Goal: Information Seeking & Learning: Understand process/instructions

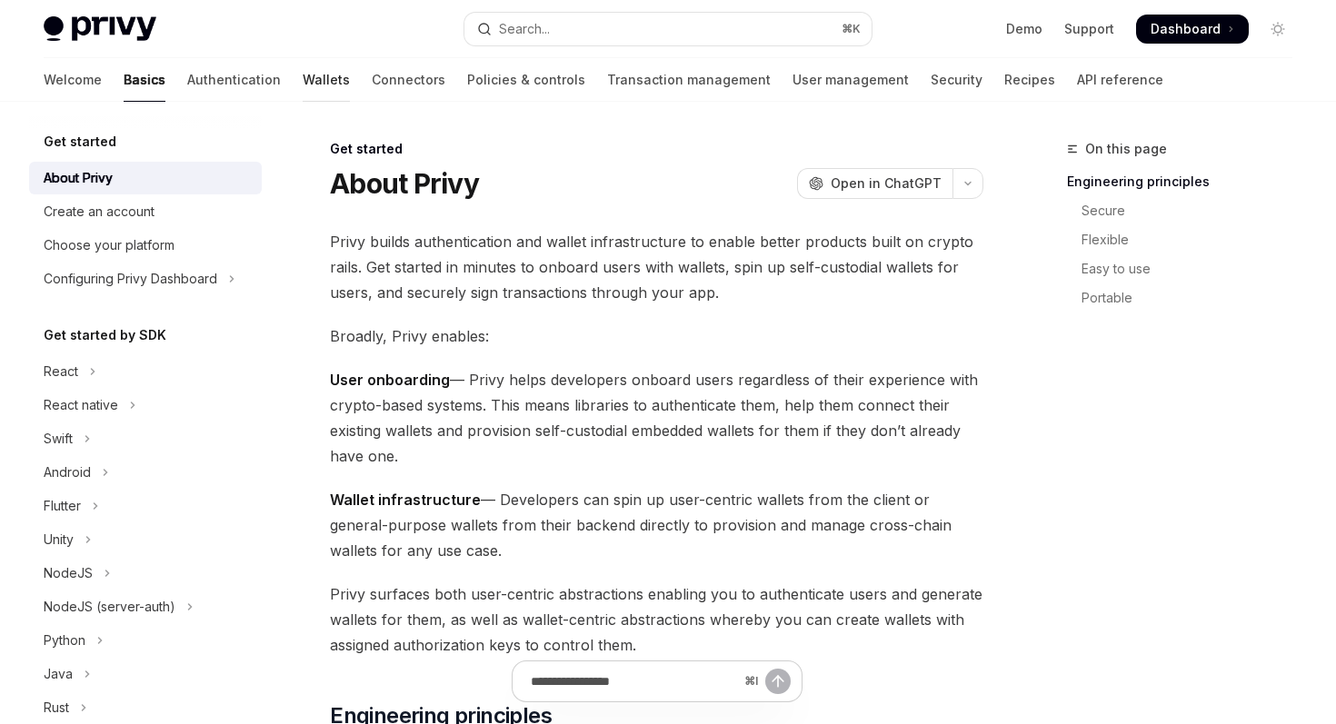
click at [303, 87] on link "Wallets" at bounding box center [326, 80] width 47 height 44
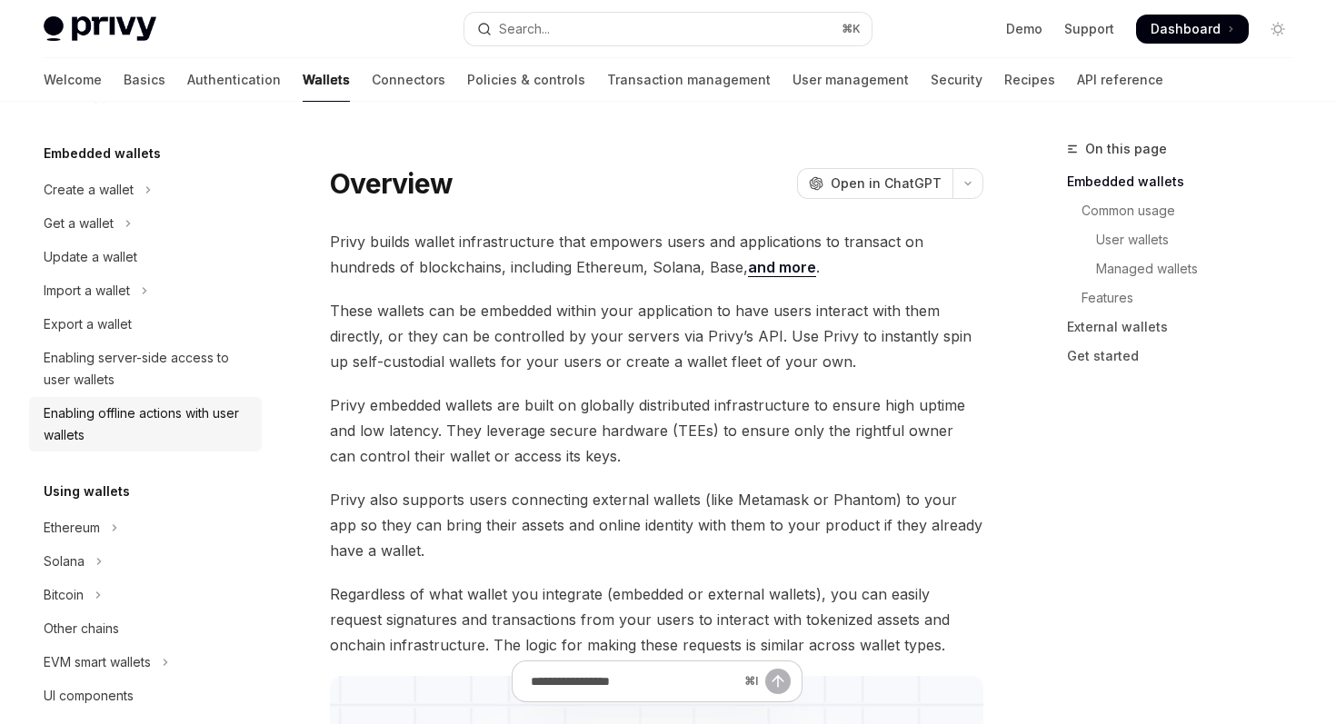
scroll to position [65, 0]
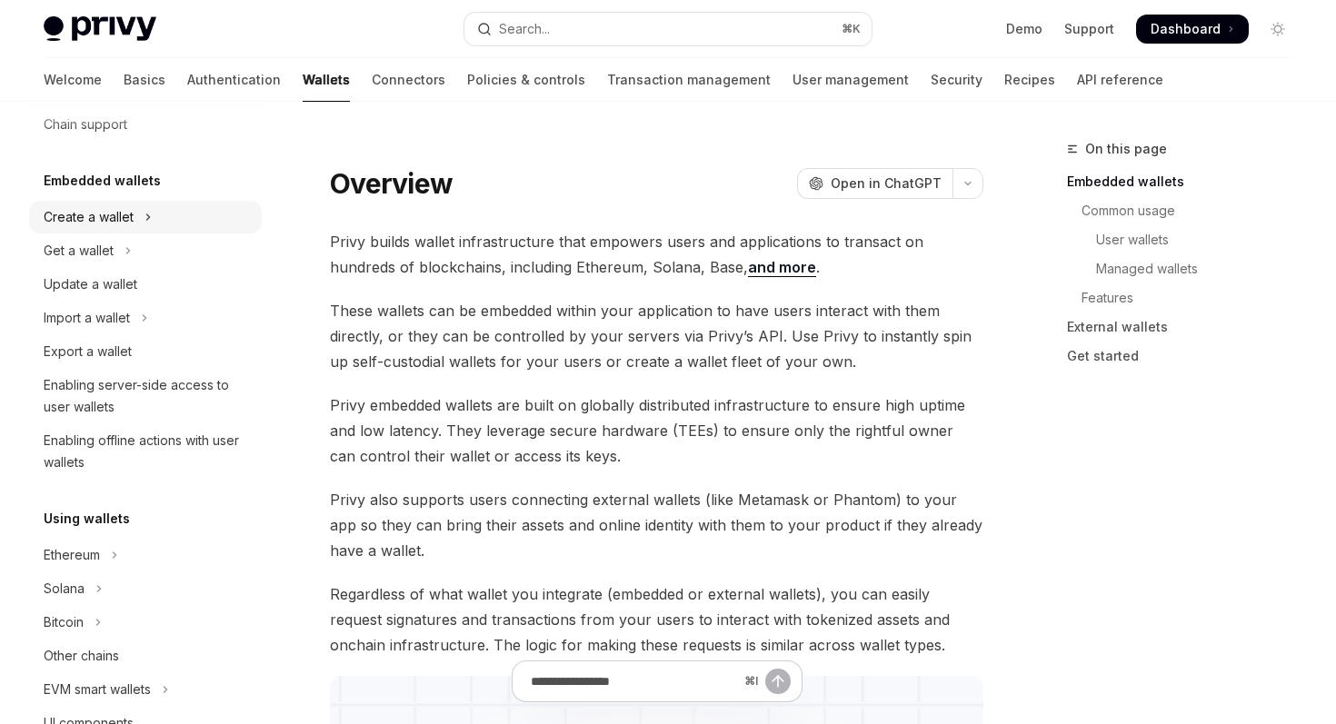
click at [140, 222] on button "Create a wallet" at bounding box center [145, 217] width 233 height 33
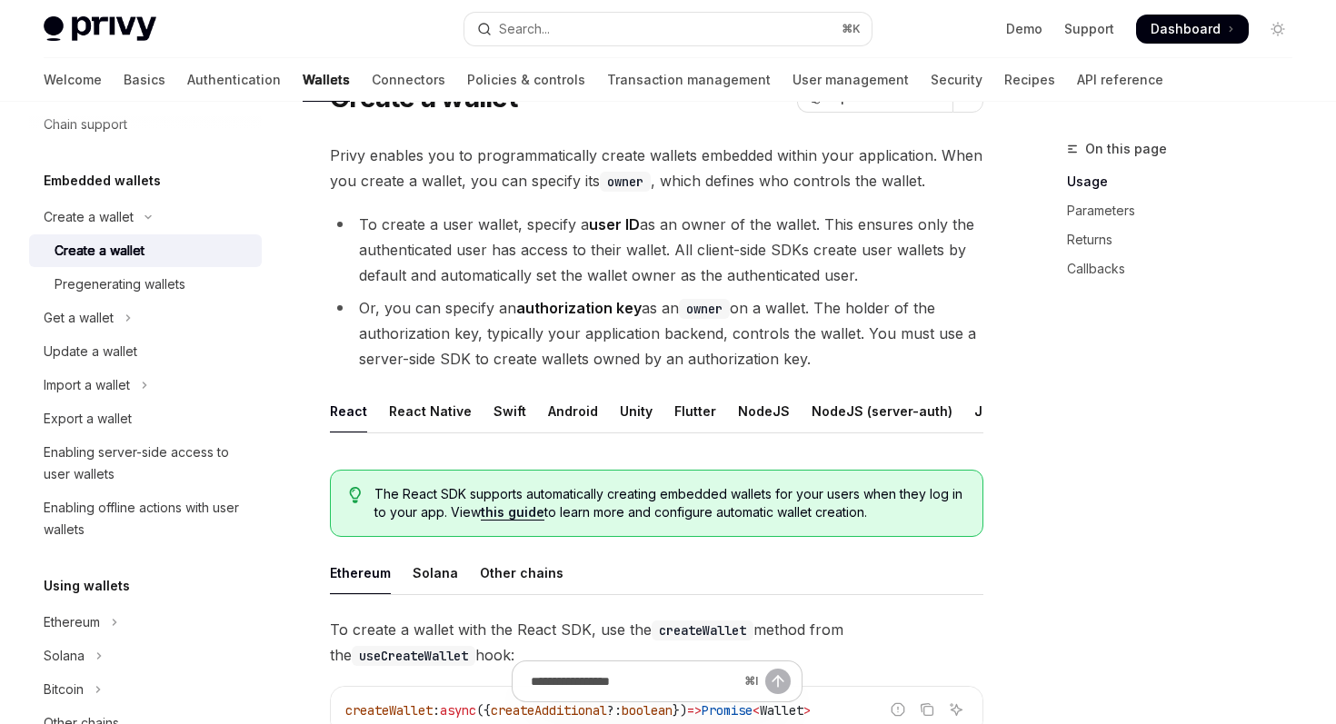
scroll to position [95, 0]
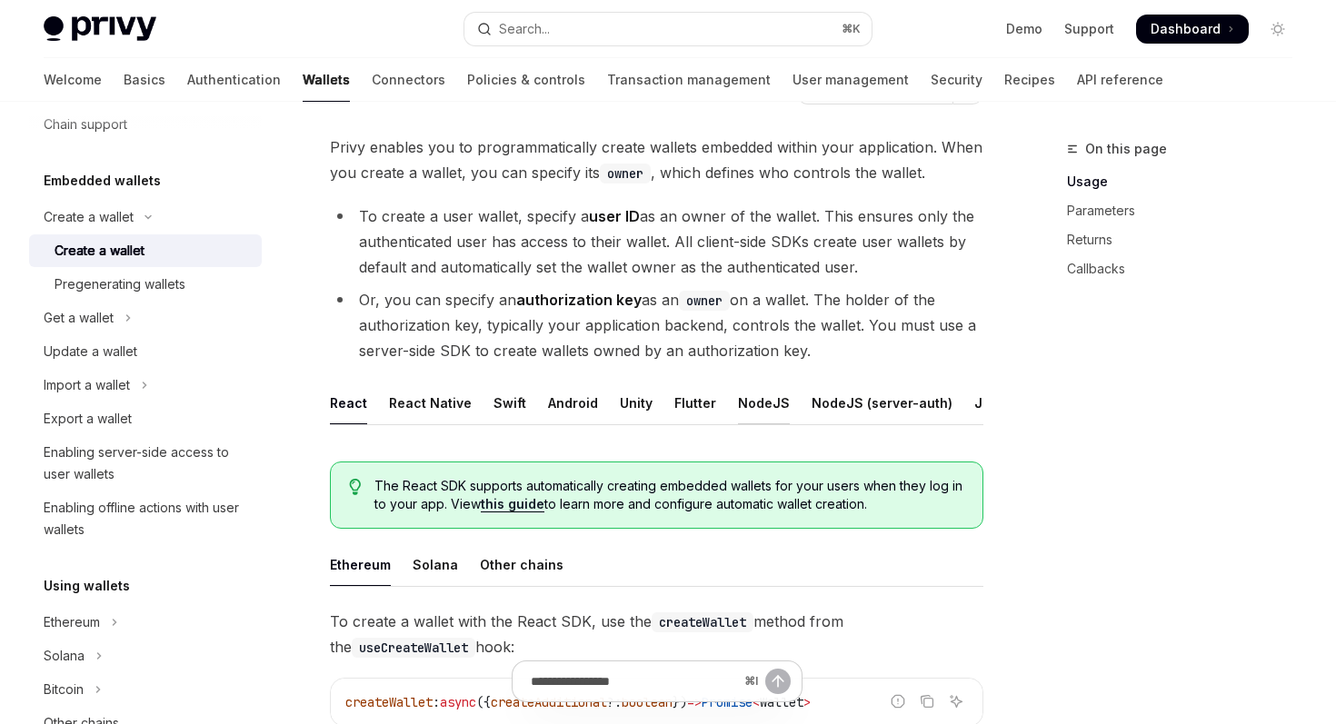
click at [759, 405] on div "NodeJS" at bounding box center [764, 403] width 52 height 43
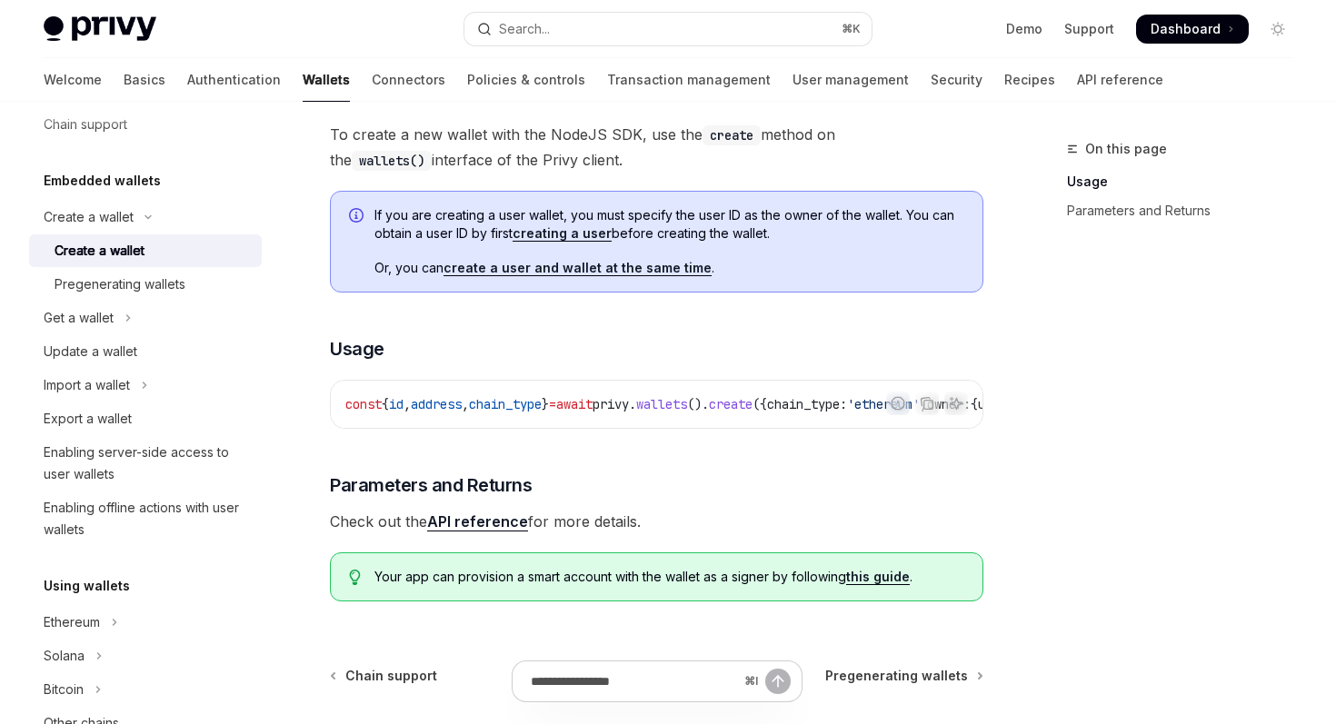
click at [978, 436] on div "To create a new wallet with the NodeJS SDK, use the create method on the wallet…" at bounding box center [656, 369] width 653 height 494
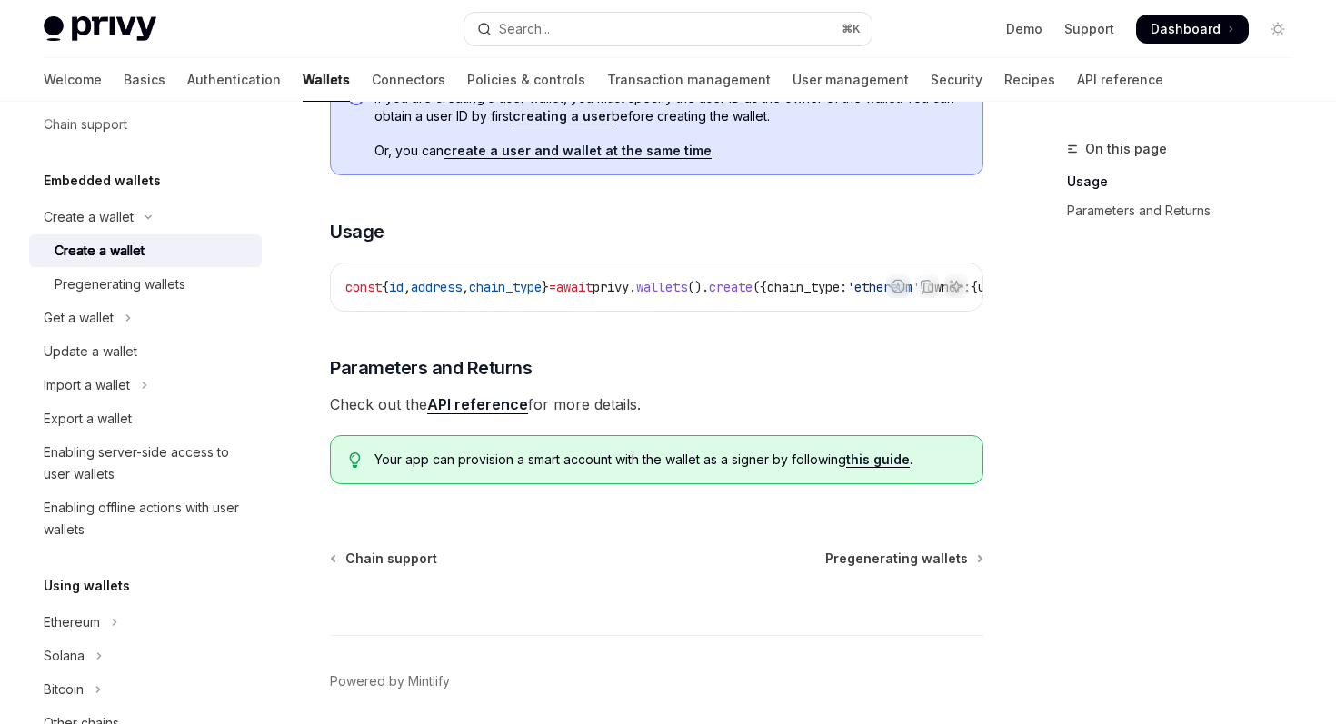
scroll to position [522, 0]
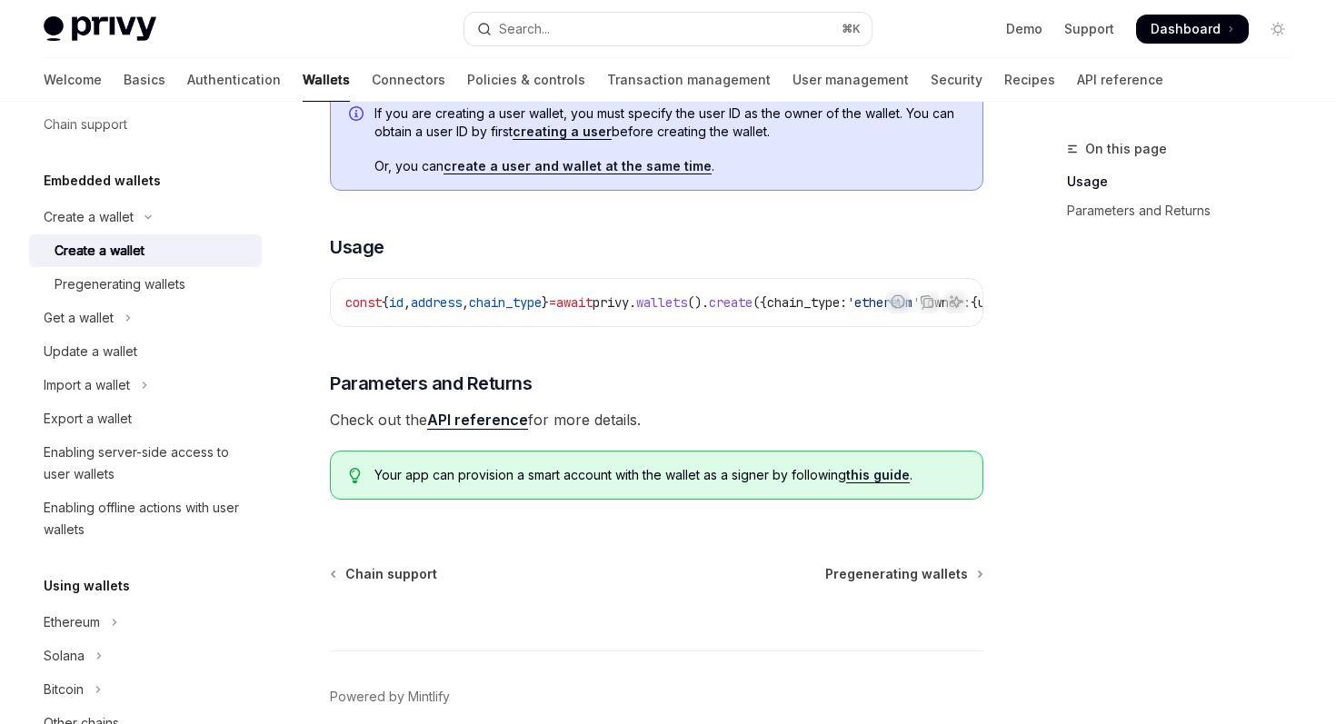
click at [495, 426] on link "API reference" at bounding box center [477, 420] width 101 height 19
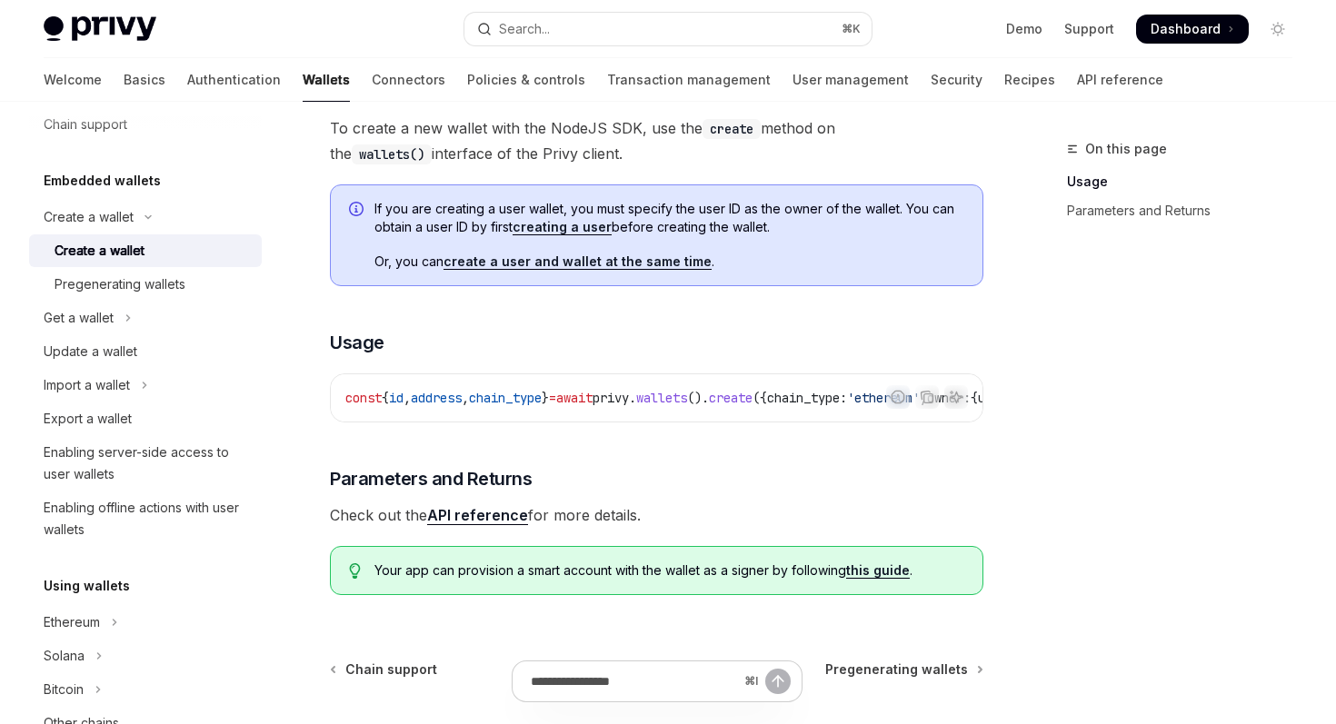
scroll to position [423, 0]
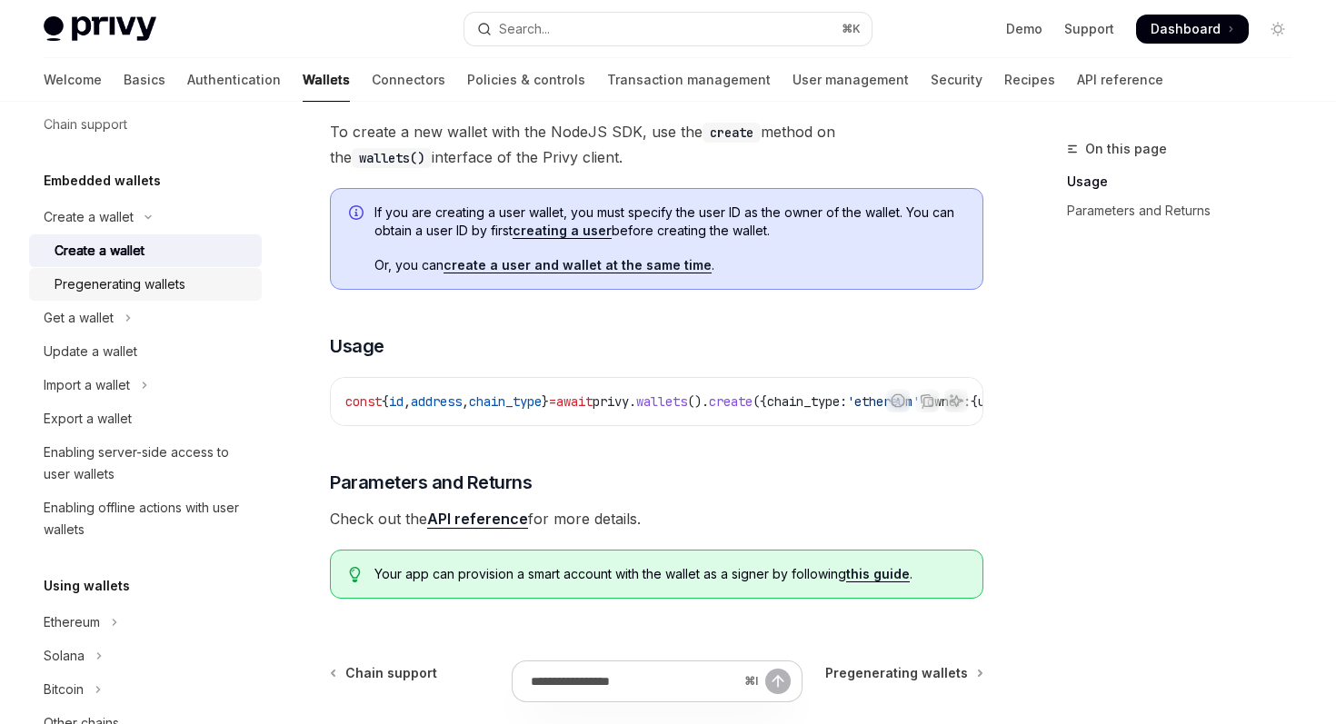
click at [195, 282] on div "Pregenerating wallets" at bounding box center [153, 285] width 196 height 22
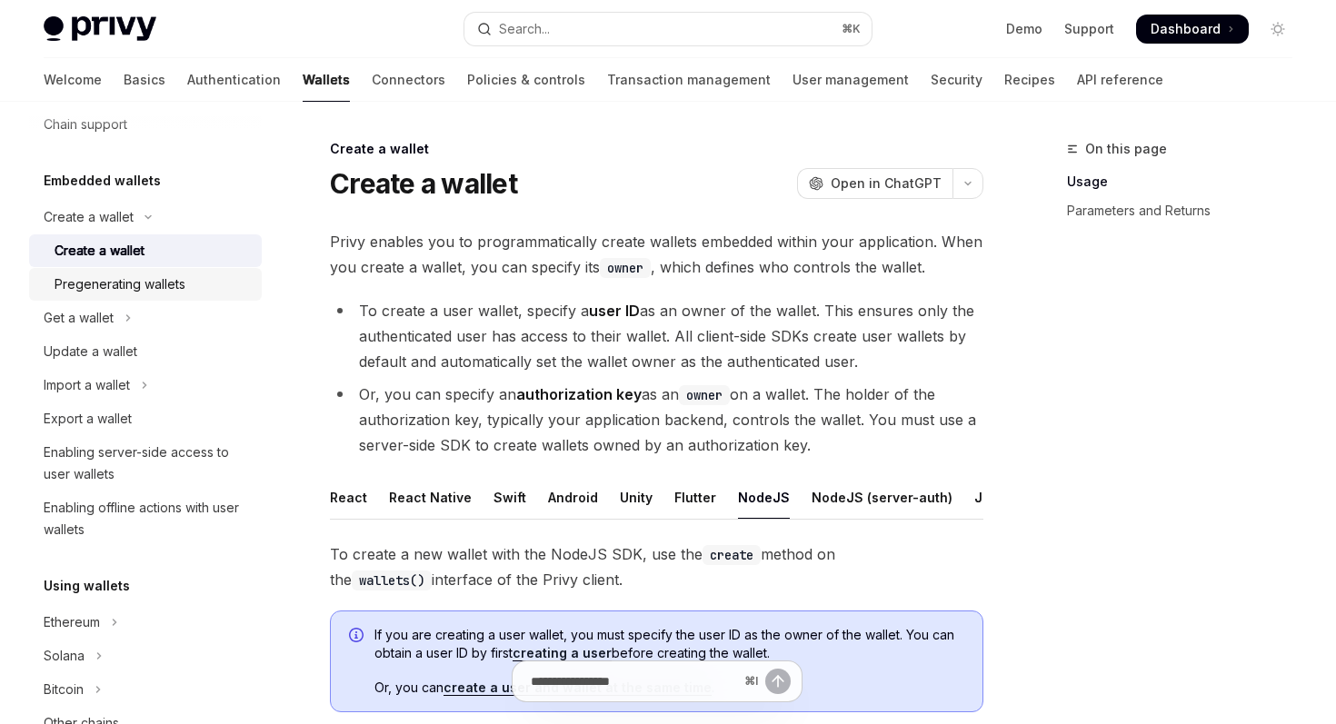
type textarea "*"
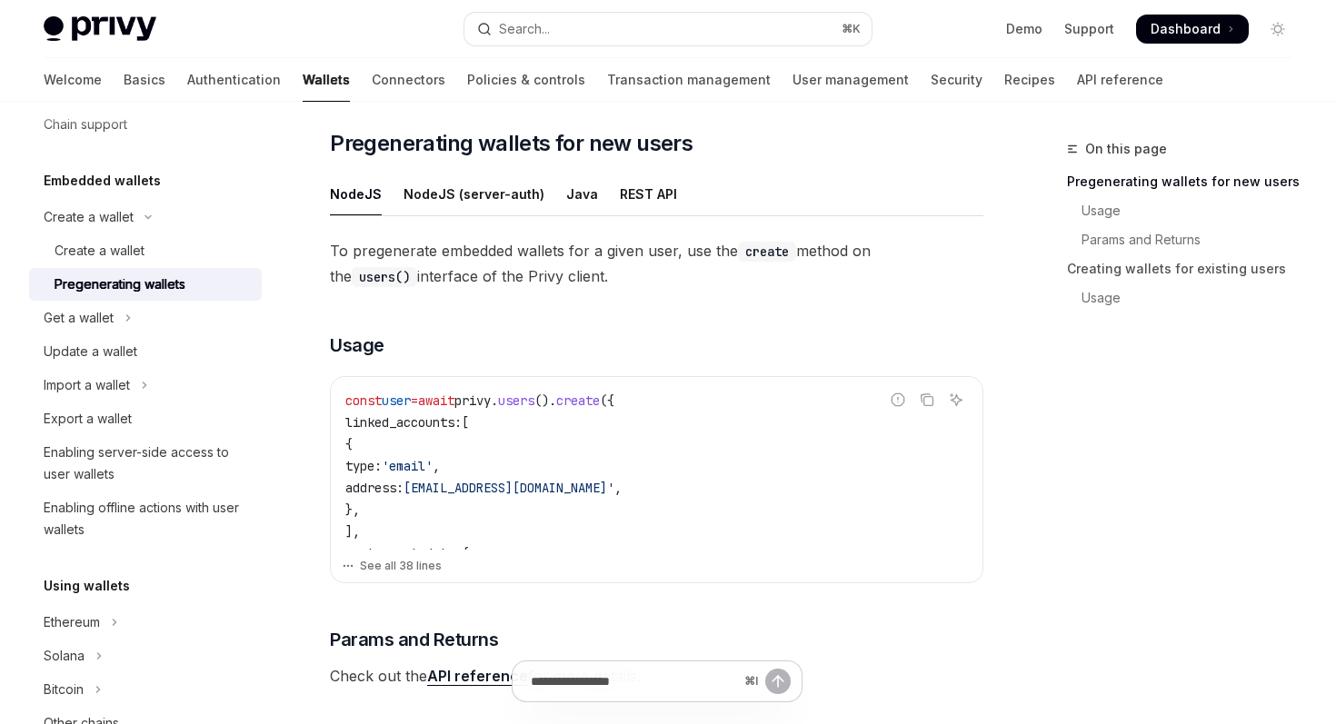
scroll to position [312, 0]
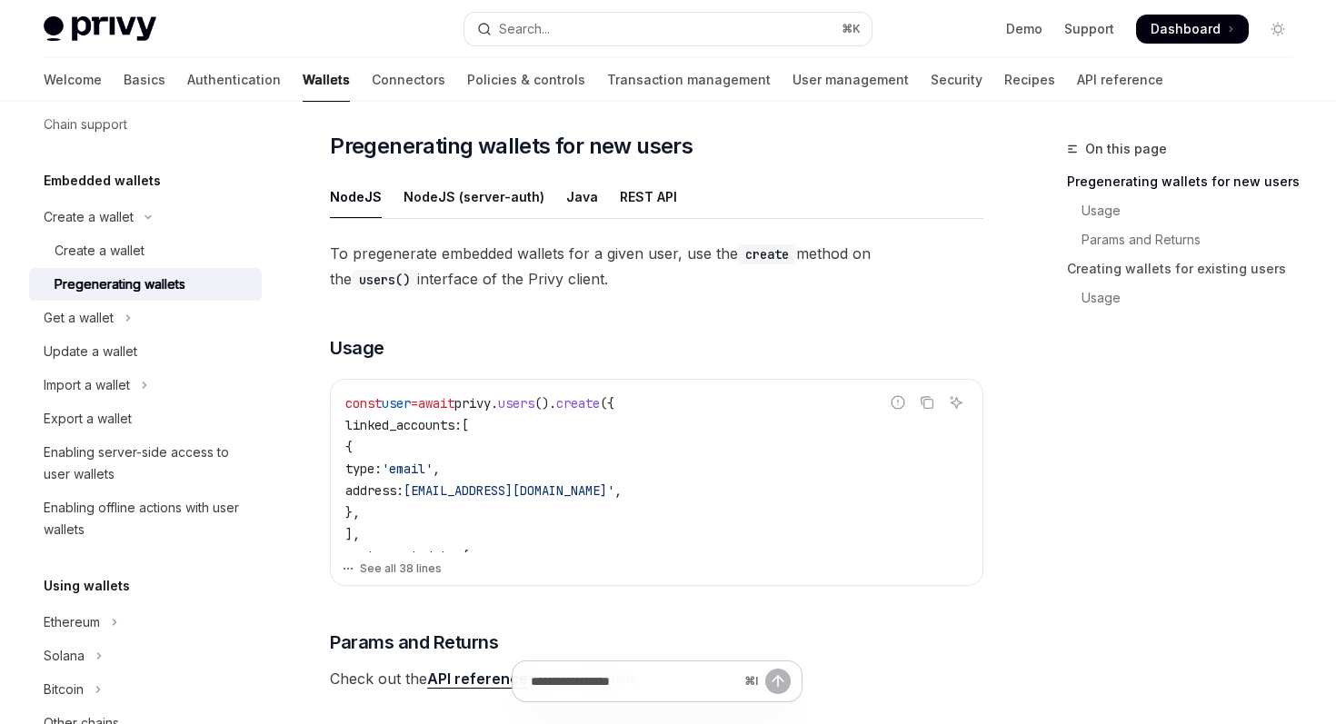
click at [781, 252] on code "create" at bounding box center [767, 254] width 58 height 20
click at [884, 258] on span "To pregenerate embedded wallets for a given user, use the create method on the …" at bounding box center [656, 266] width 653 height 51
click at [704, 300] on div "To pregenerate embedded wallets for a given user, use the create method on the …" at bounding box center [656, 466] width 653 height 451
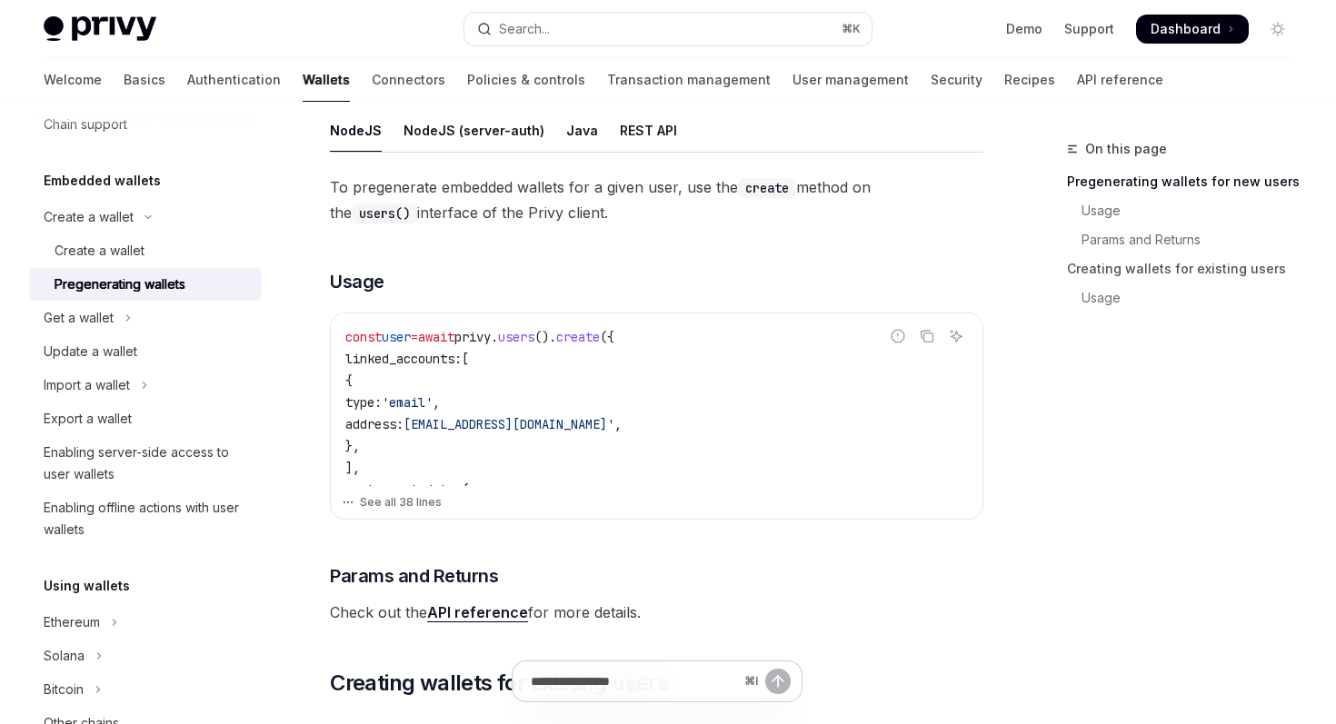
scroll to position [384, 0]
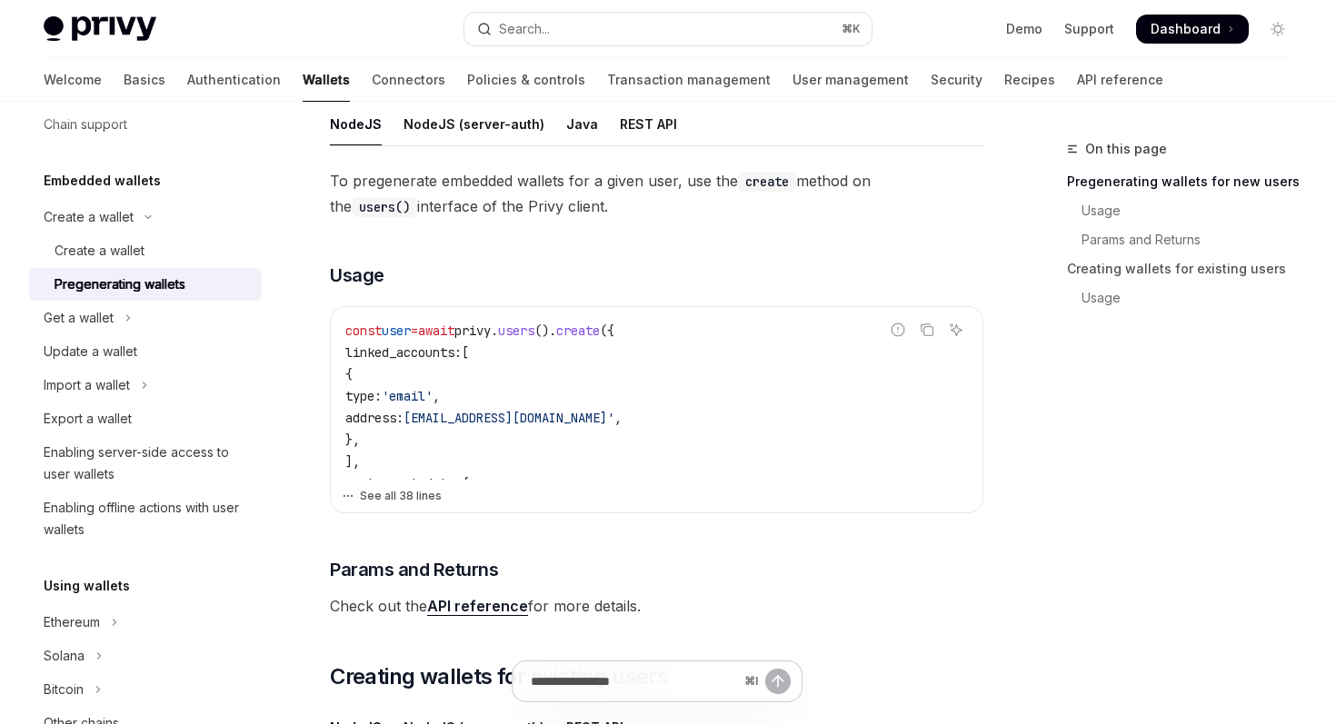
click at [372, 485] on button "See all 38 lines" at bounding box center [657, 495] width 630 height 25
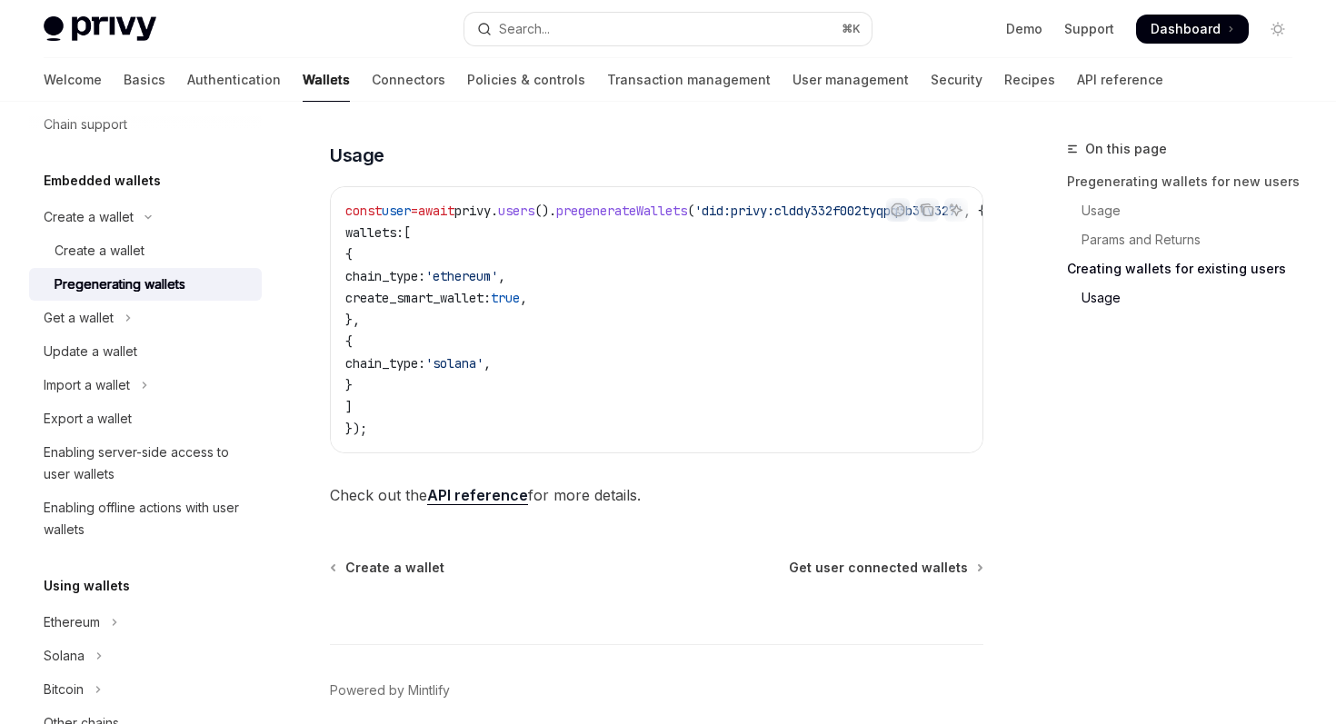
scroll to position [1885, 0]
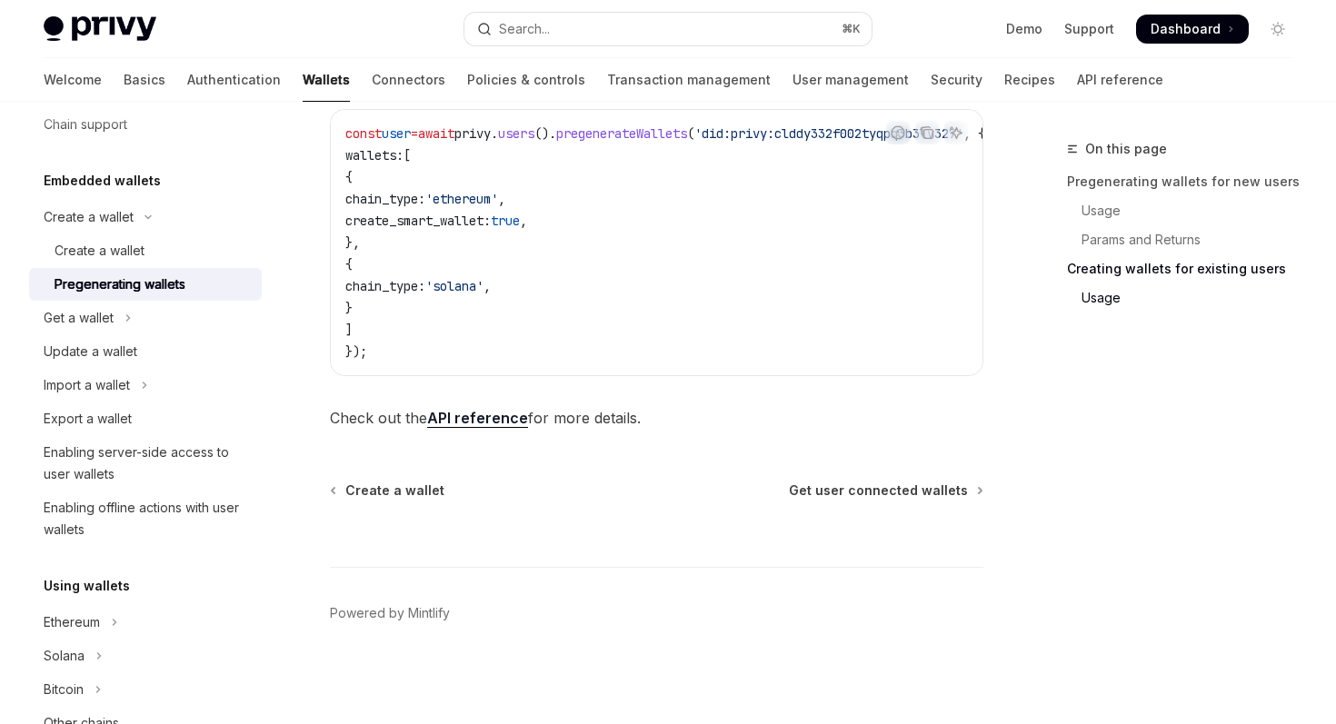
click at [488, 414] on link "API reference" at bounding box center [477, 418] width 101 height 19
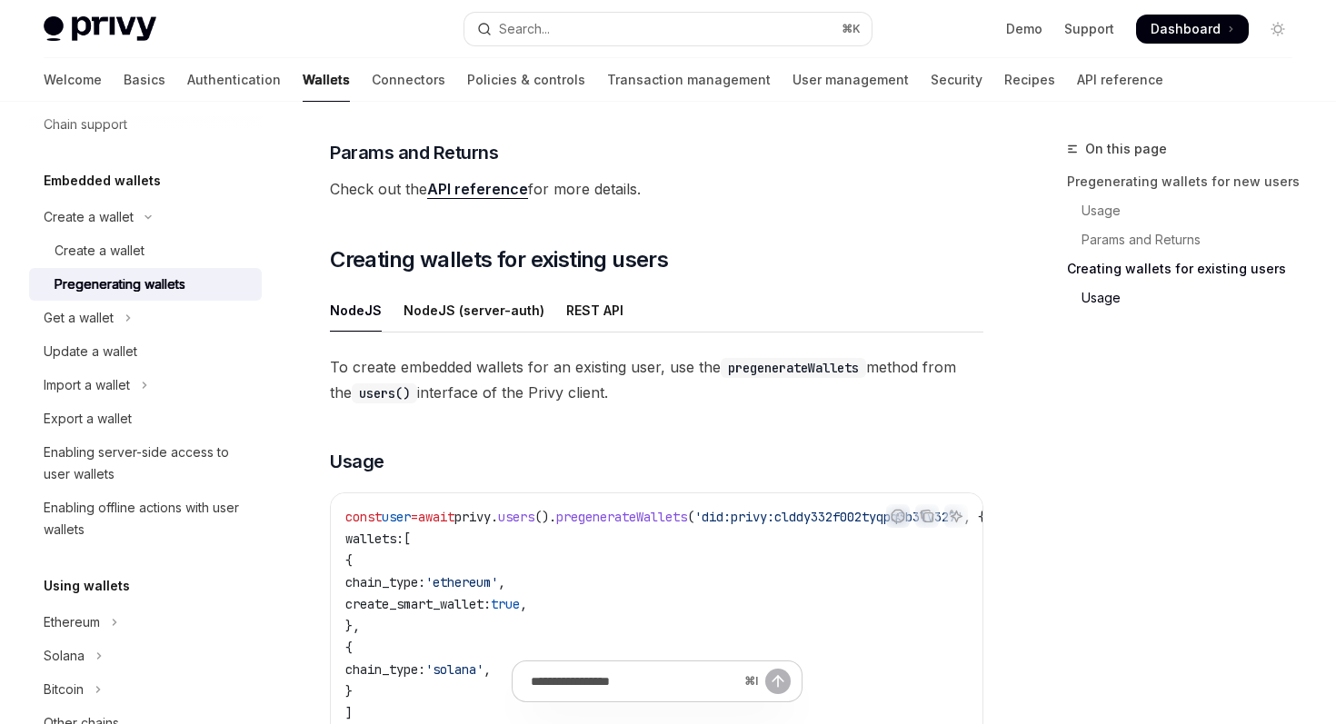
scroll to position [1496, 0]
click at [598, 314] on div "REST API" at bounding box center [594, 308] width 57 height 43
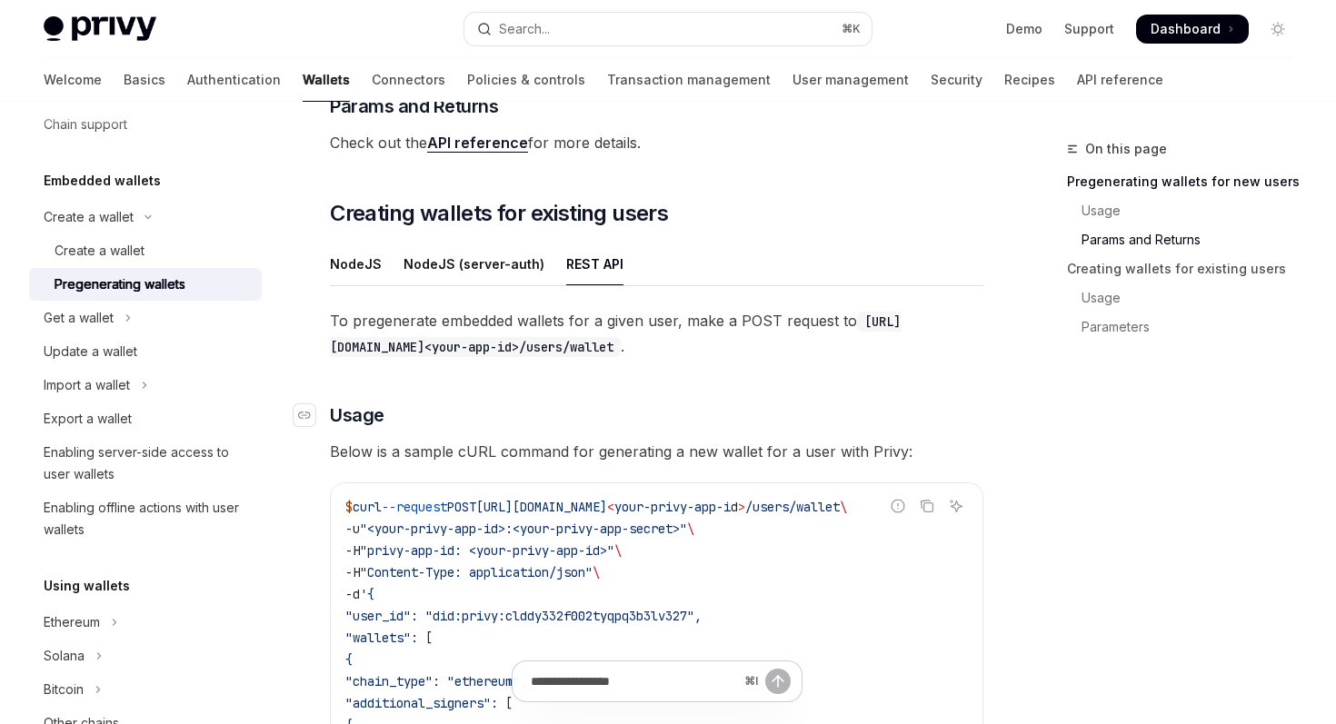
scroll to position [1553, 0]
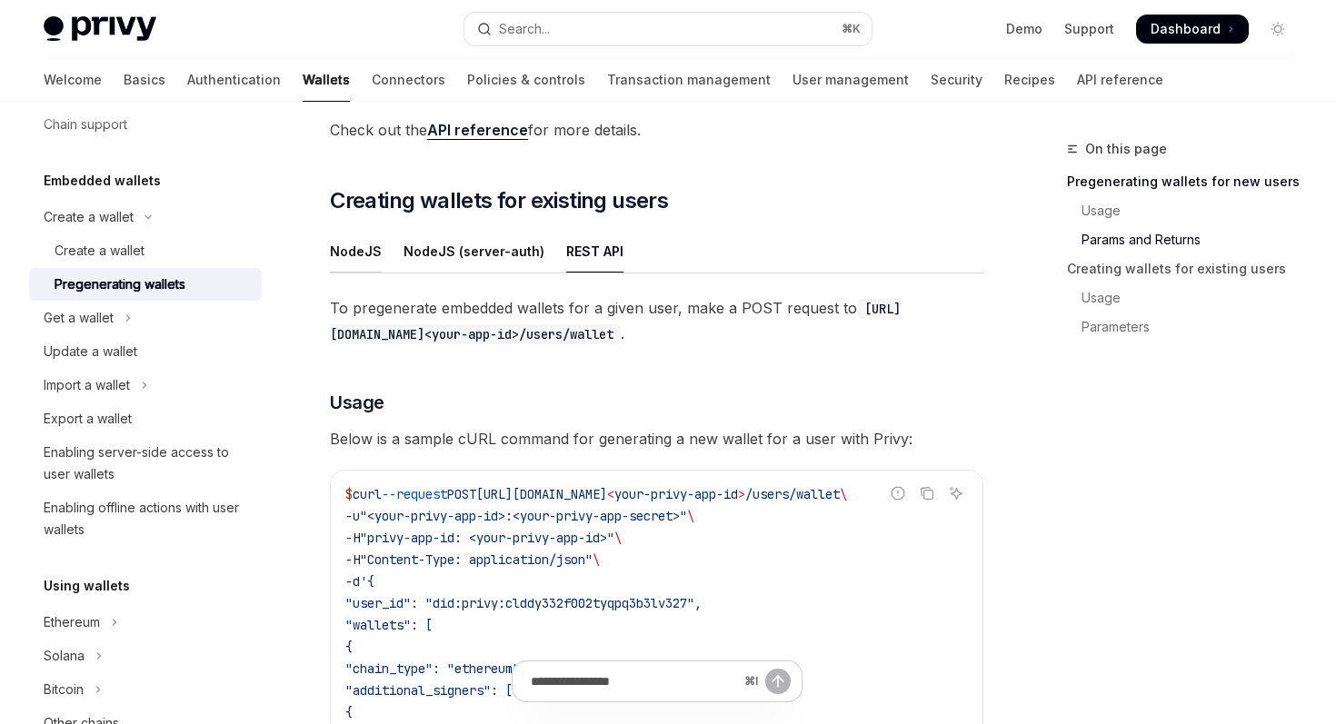
click at [344, 249] on div "NodeJS" at bounding box center [356, 251] width 52 height 43
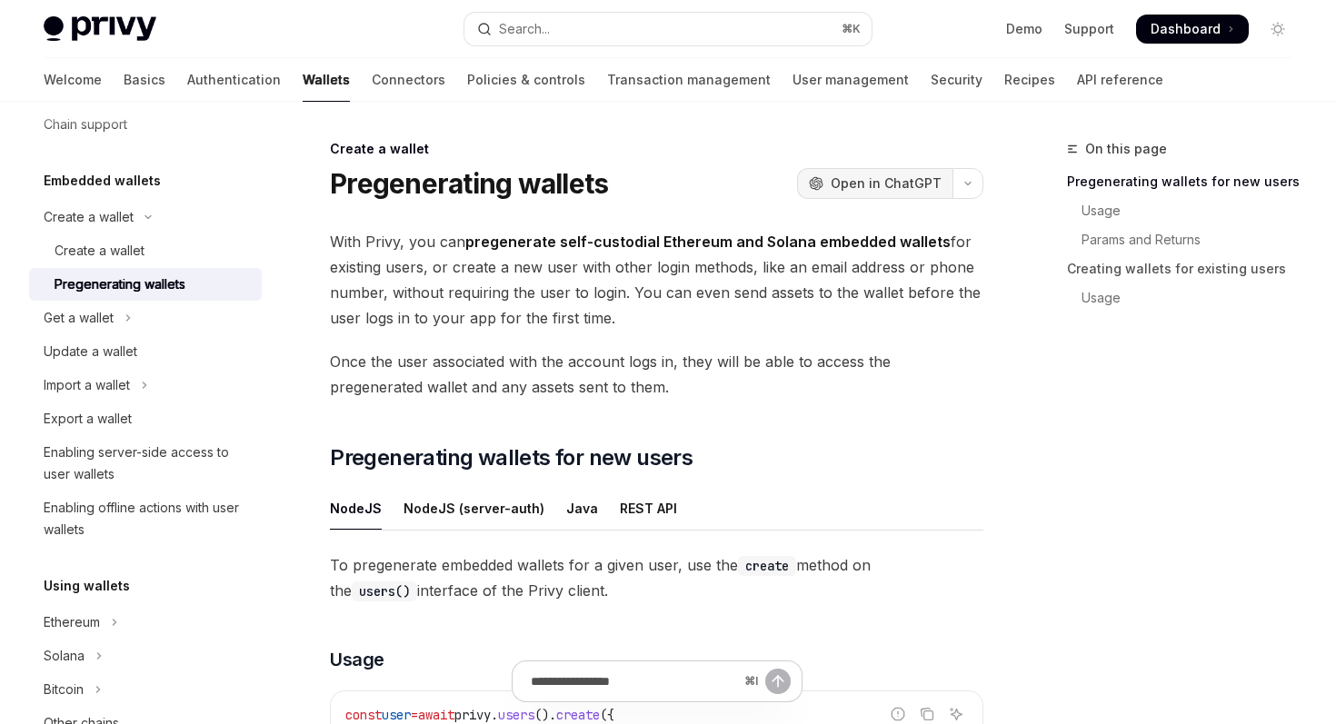
click at [852, 187] on span "Open in ChatGPT" at bounding box center [886, 183] width 111 height 18
click at [141, 260] on div "Create a wallet" at bounding box center [100, 251] width 90 height 22
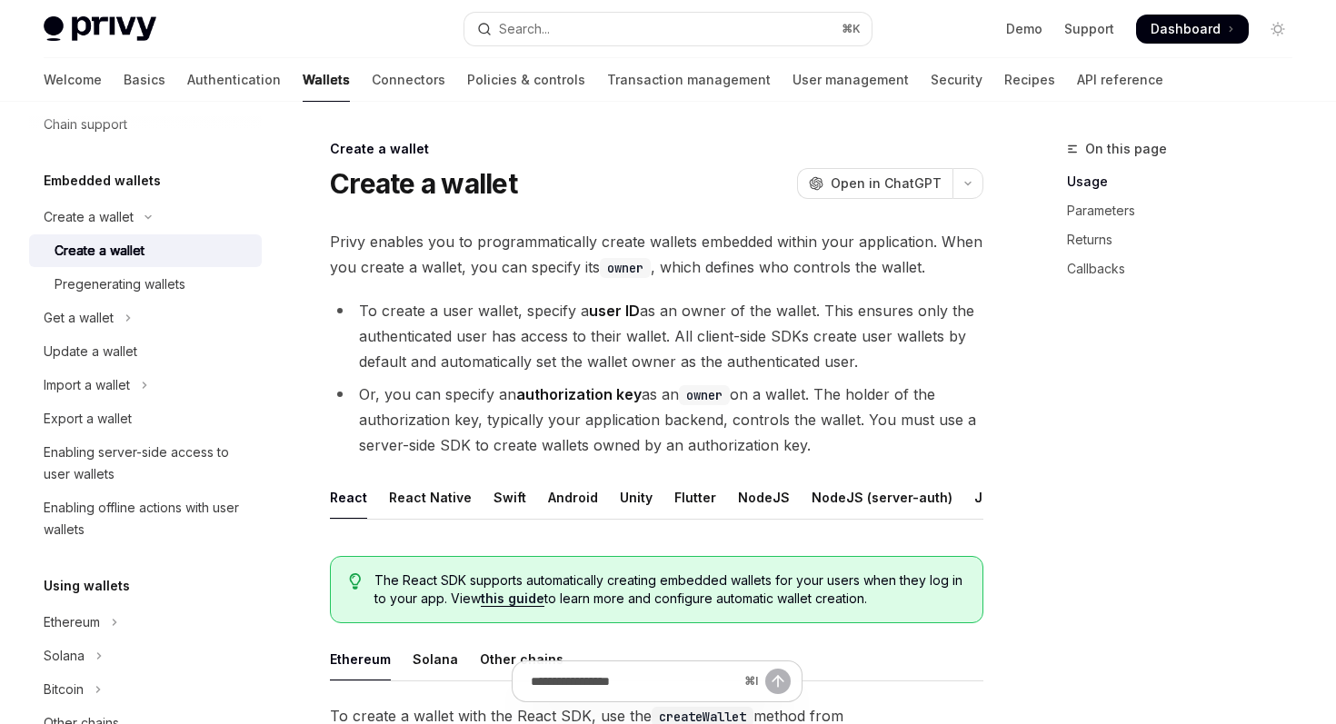
scroll to position [27, 0]
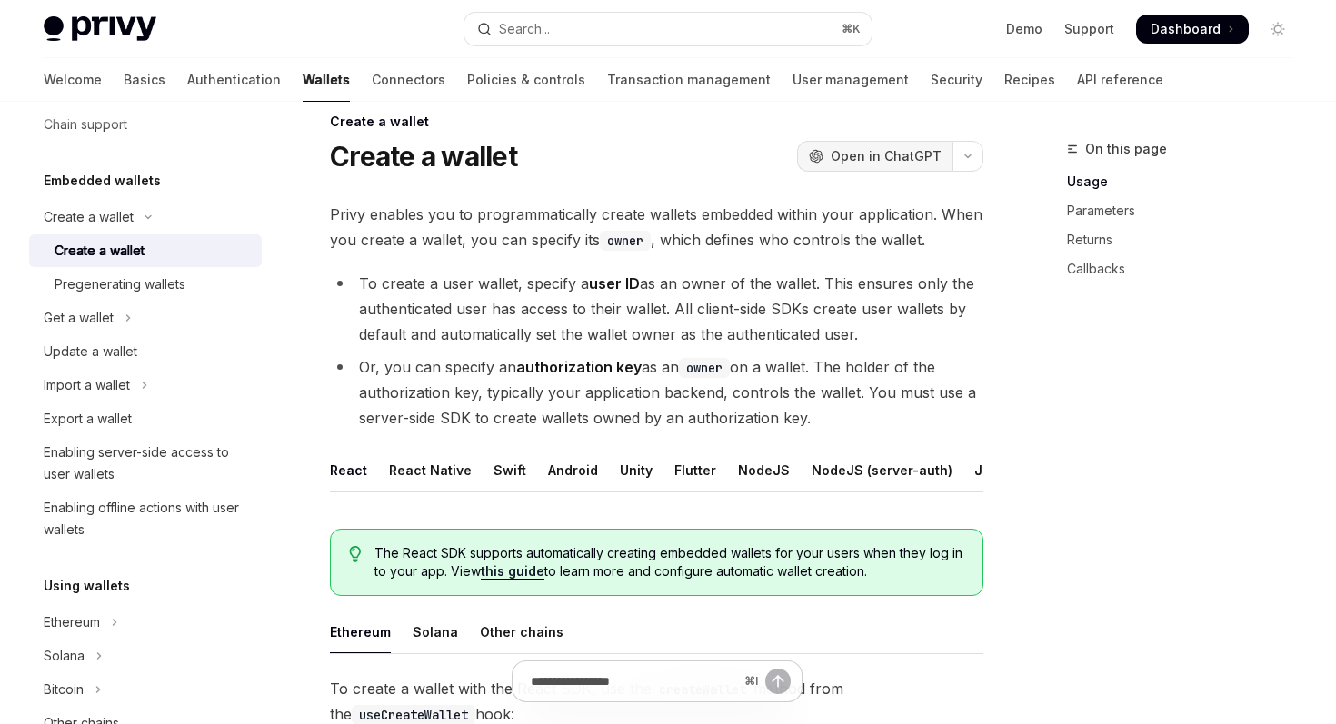
click at [892, 156] on span "Open in ChatGPT" at bounding box center [886, 156] width 111 height 18
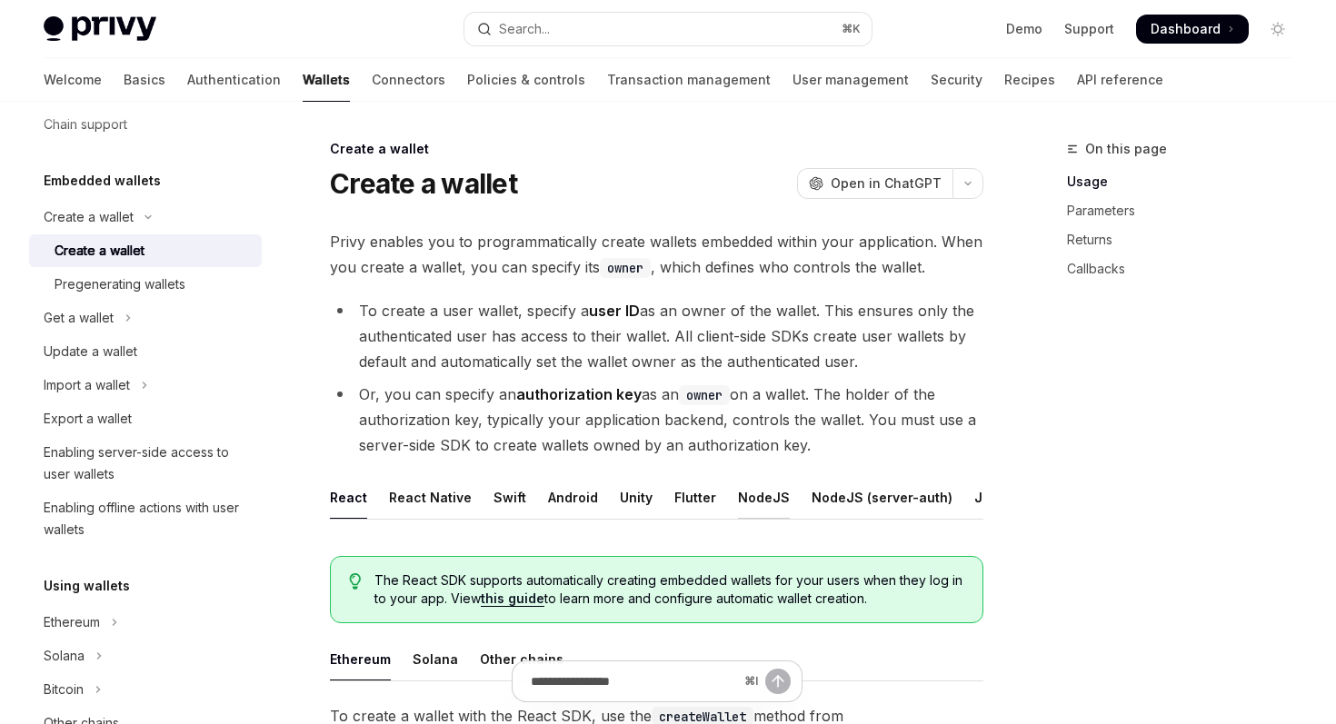
click at [751, 502] on div "NodeJS" at bounding box center [764, 497] width 52 height 43
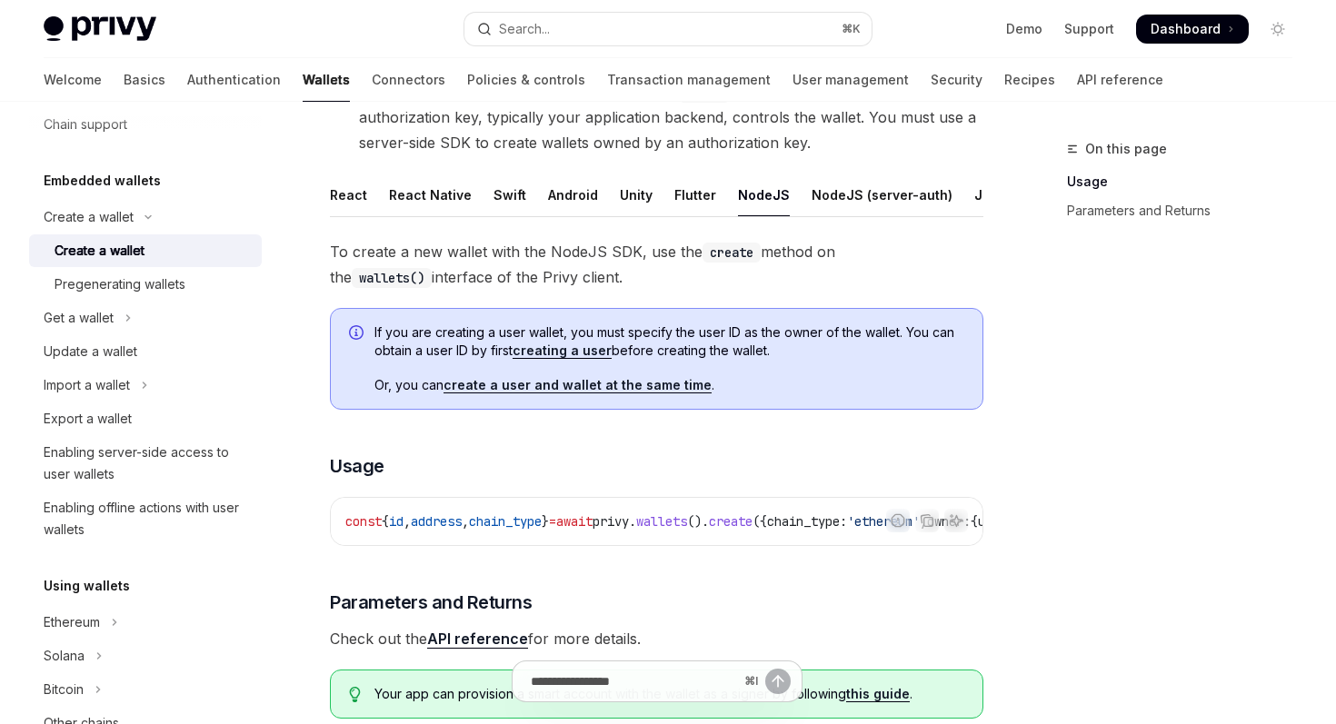
scroll to position [313, 0]
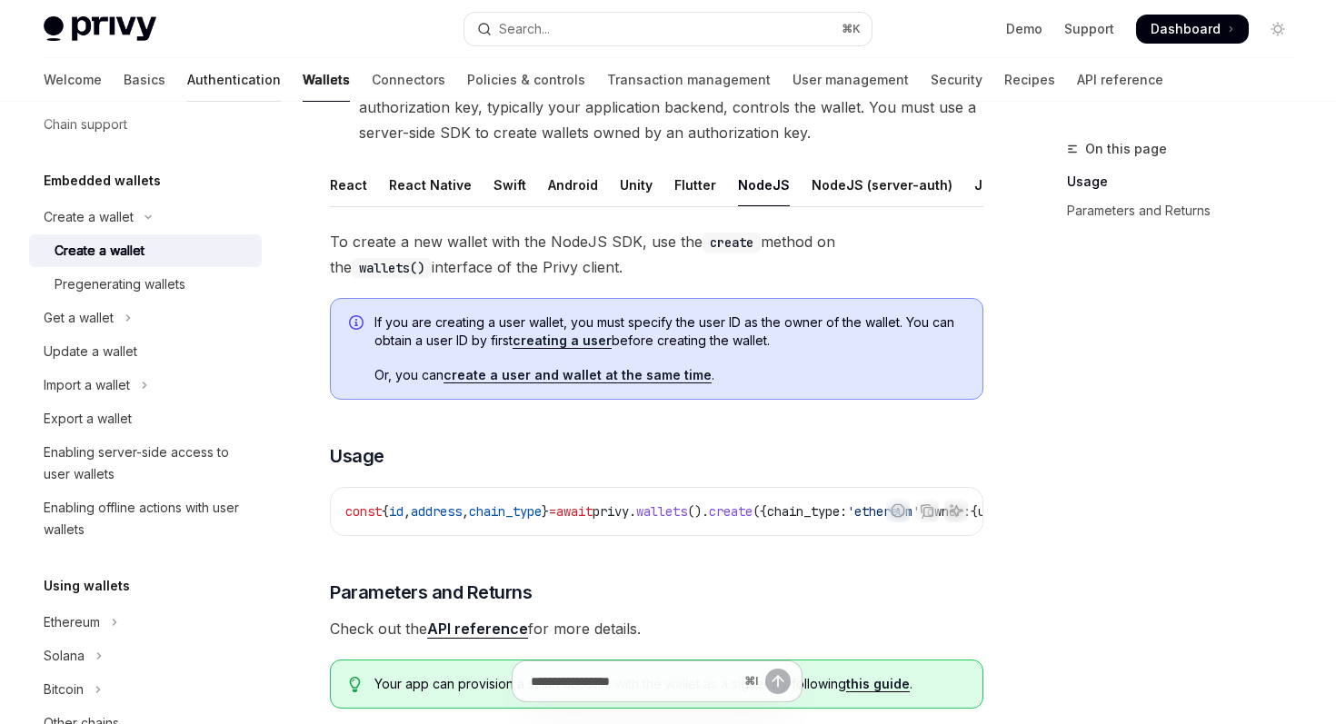
click at [187, 75] on link "Authentication" at bounding box center [234, 80] width 94 height 44
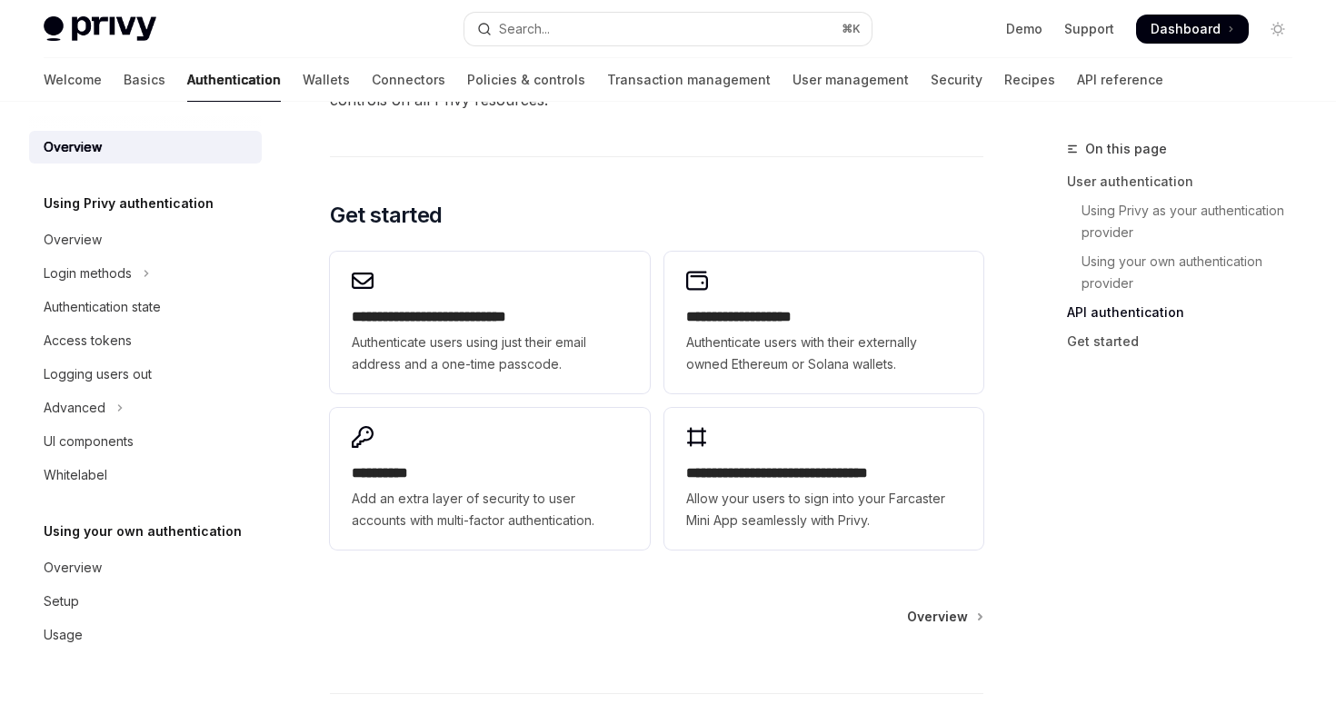
scroll to position [1460, 0]
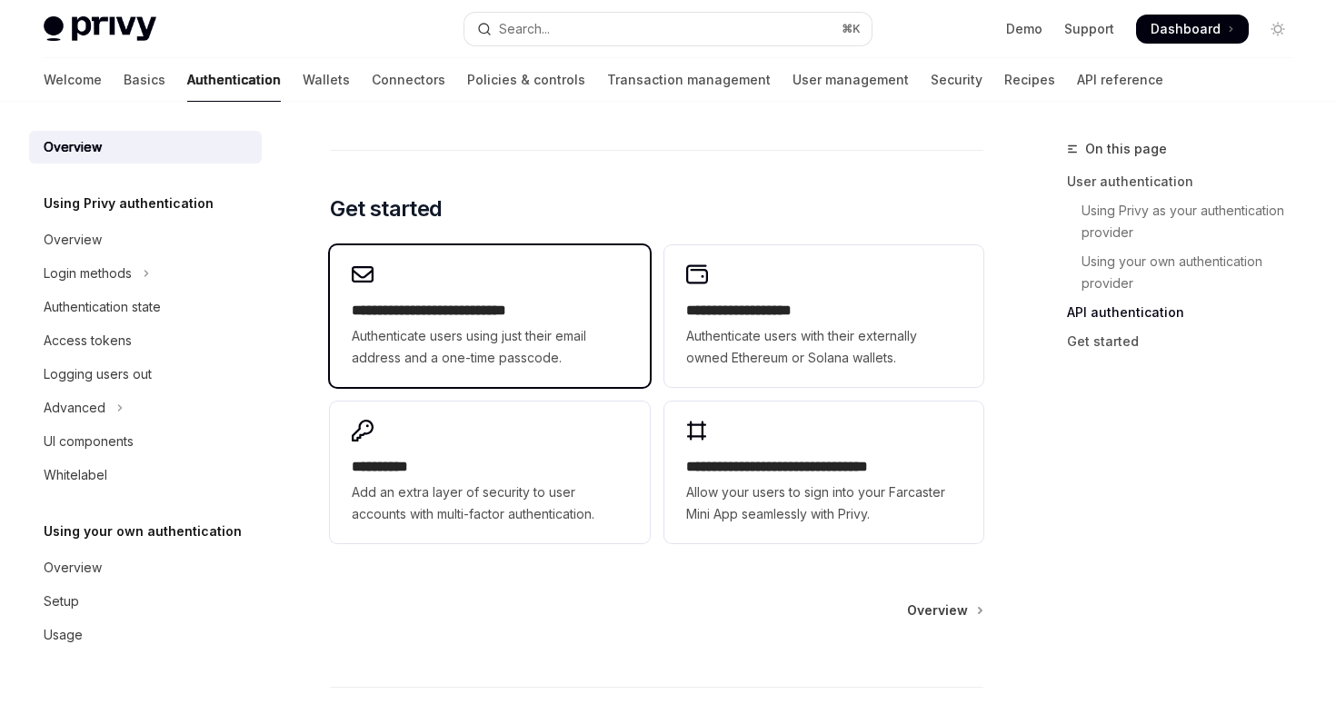
click at [541, 304] on h2 "**********" at bounding box center [489, 311] width 275 height 22
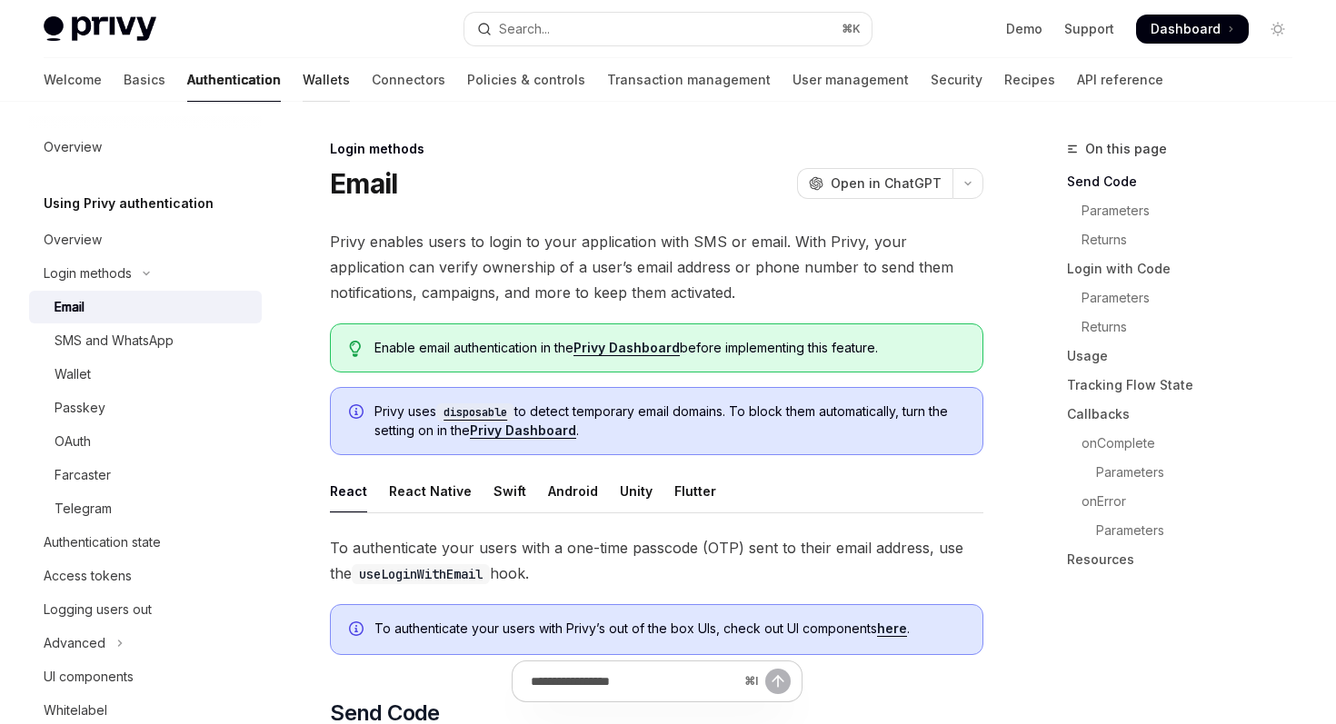
click at [303, 80] on link "Wallets" at bounding box center [326, 80] width 47 height 44
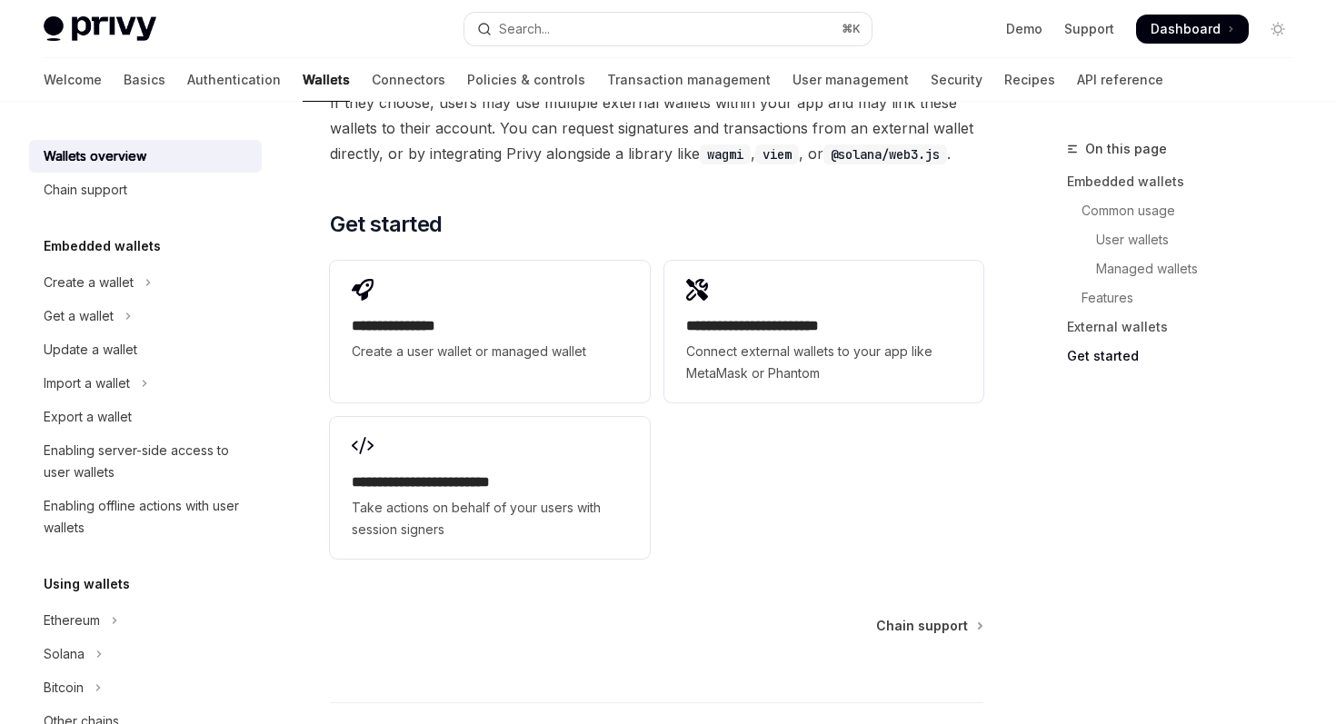
scroll to position [2875, 0]
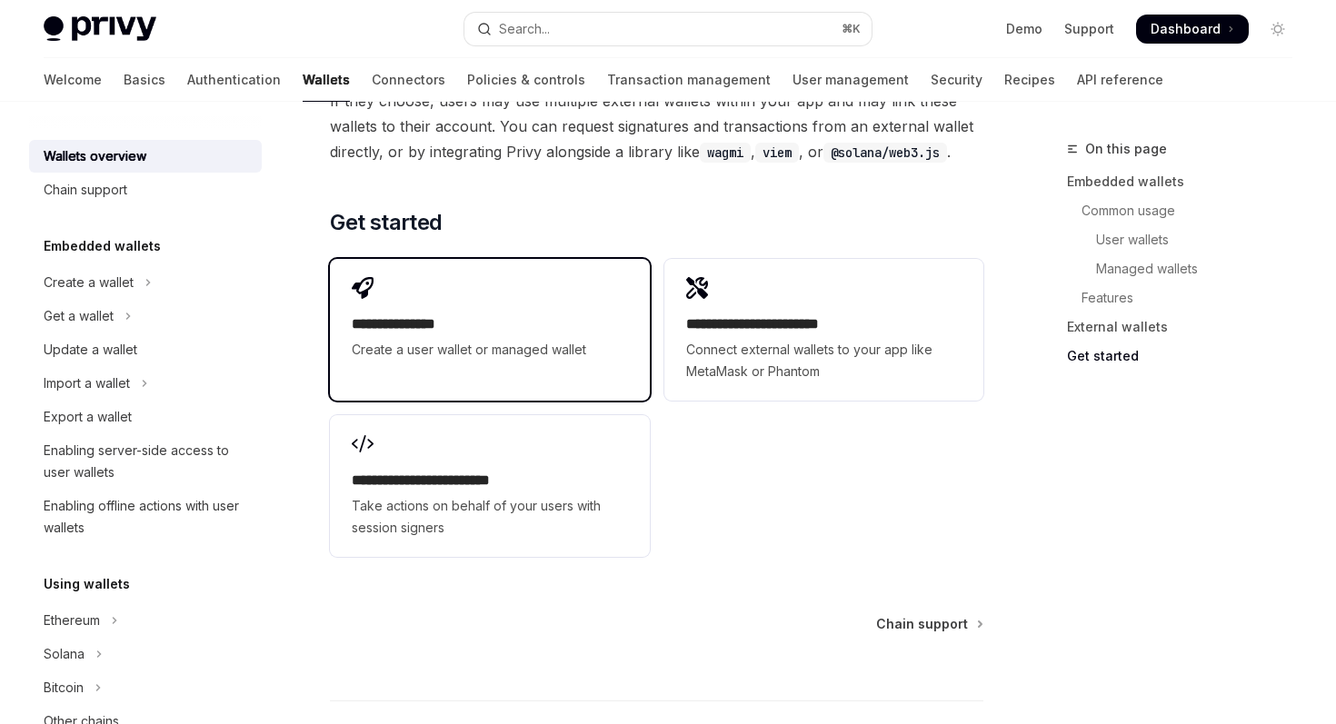
click at [445, 339] on span "Create a user wallet or managed wallet" at bounding box center [489, 350] width 275 height 22
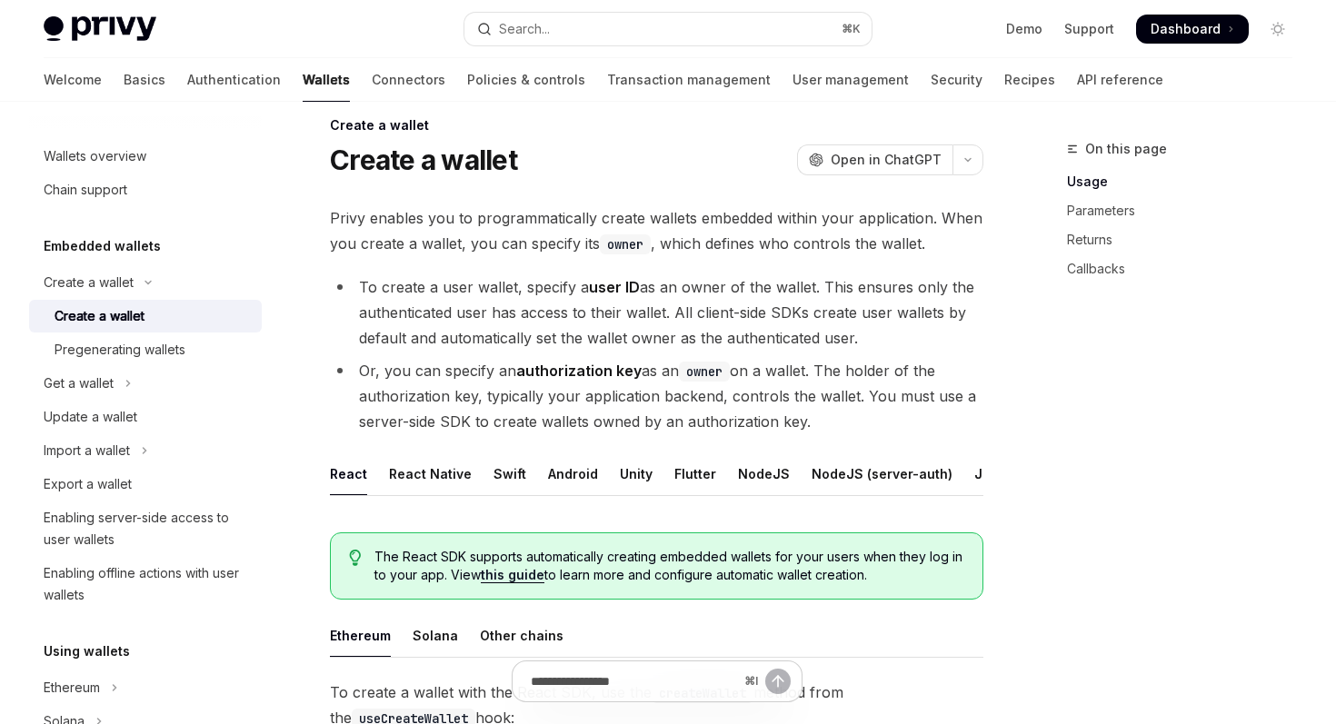
scroll to position [13, 0]
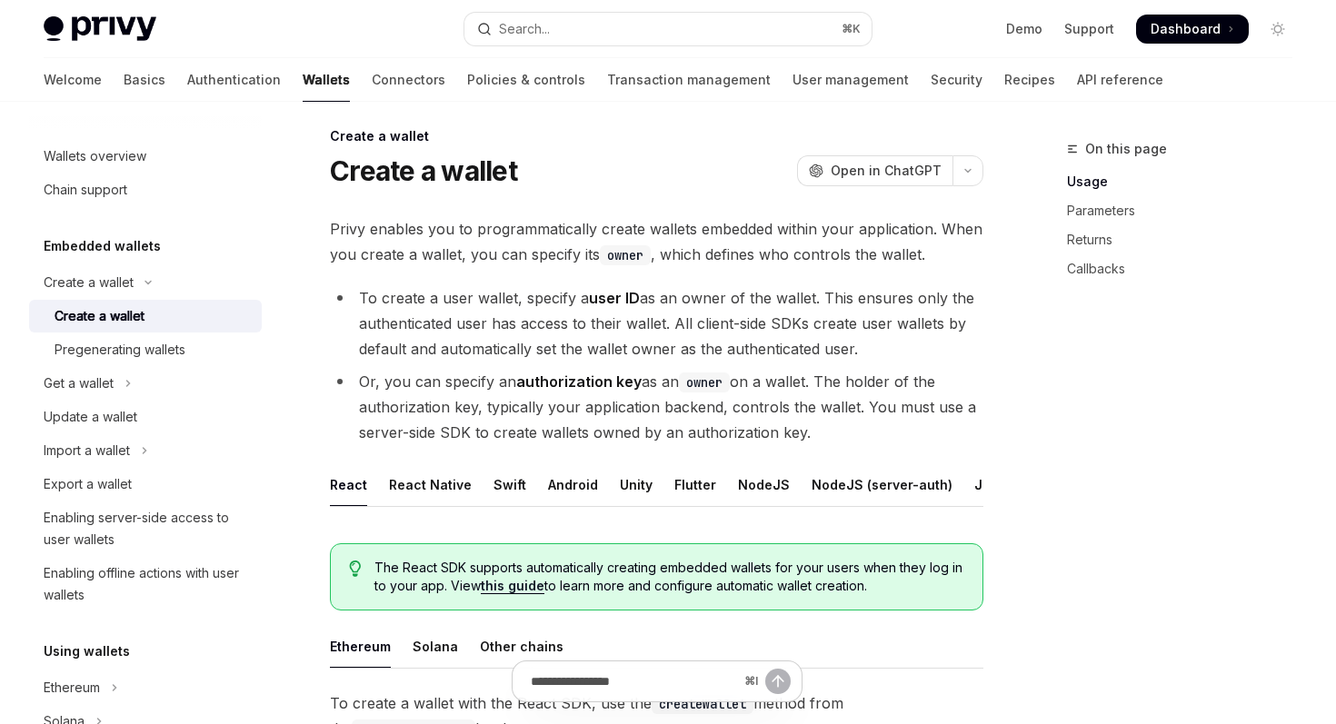
click at [414, 350] on li "To create a user wallet, specify a user ID as an owner of the wallet. This ensu…" at bounding box center [656, 323] width 653 height 76
click at [490, 351] on li "To create a user wallet, specify a user ID as an owner of the wallet. This ensu…" at bounding box center [656, 323] width 653 height 76
click at [557, 351] on li "To create a user wallet, specify a user ID as an owner of the wallet. This ensu…" at bounding box center [656, 323] width 653 height 76
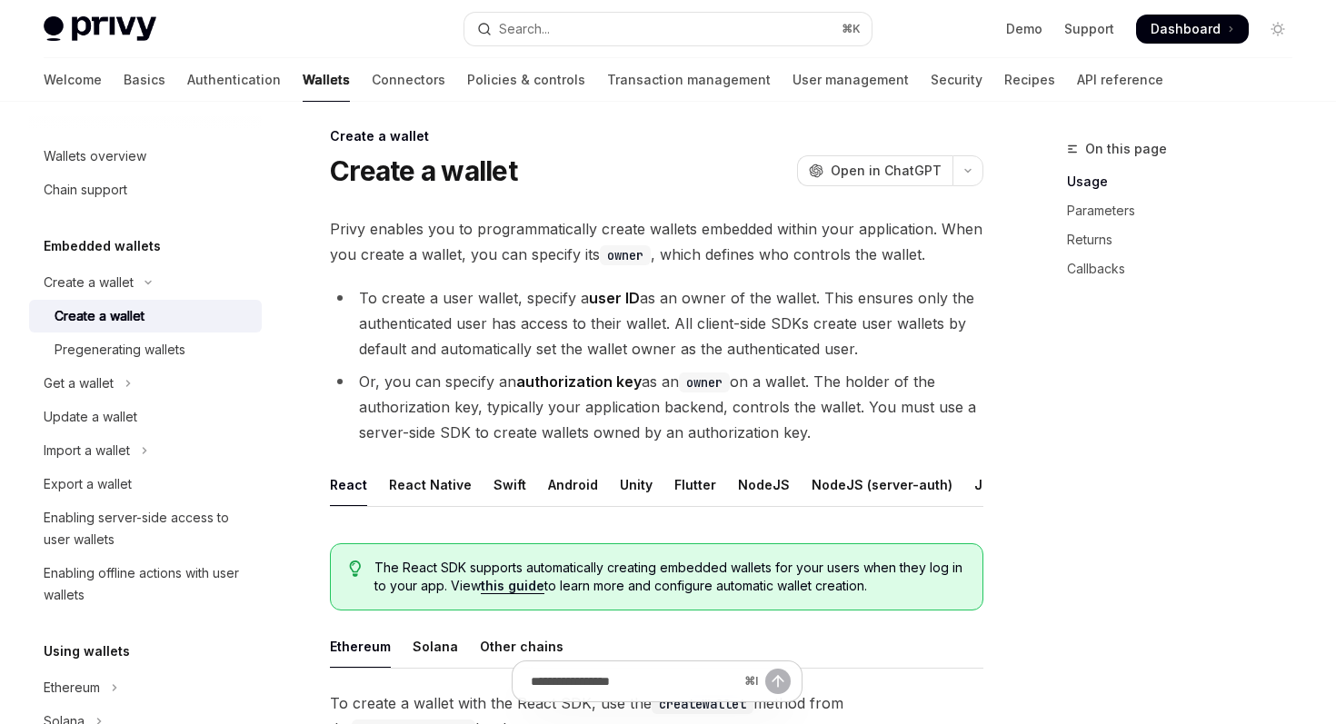
click at [557, 351] on li "To create a user wallet, specify a user ID as an owner of the wallet. This ensu…" at bounding box center [656, 323] width 653 height 76
click at [597, 358] on li "To create a user wallet, specify a user ID as an owner of the wallet. This ensu…" at bounding box center [656, 323] width 653 height 76
click at [651, 354] on li "To create a user wallet, specify a user ID as an owner of the wallet. This ensu…" at bounding box center [656, 323] width 653 height 76
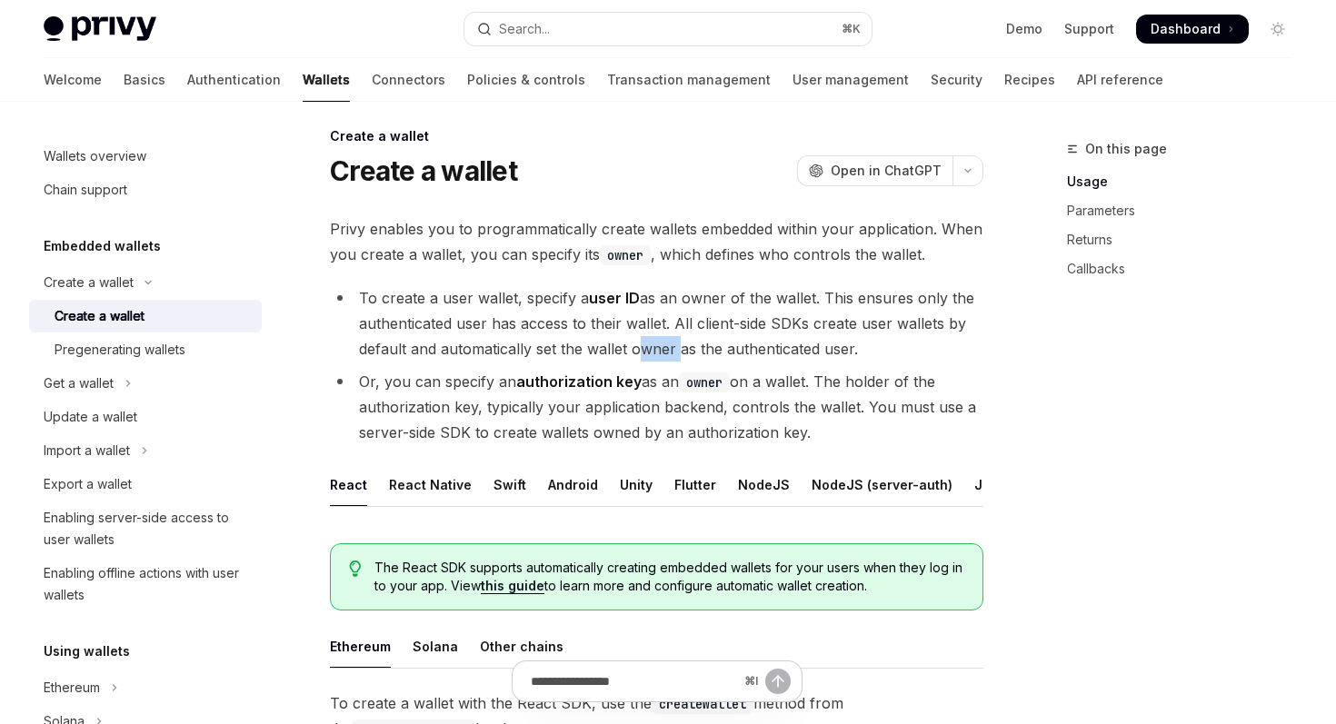
click at [706, 350] on li "To create a user wallet, specify a user ID as an owner of the wallet. This ensu…" at bounding box center [656, 323] width 653 height 76
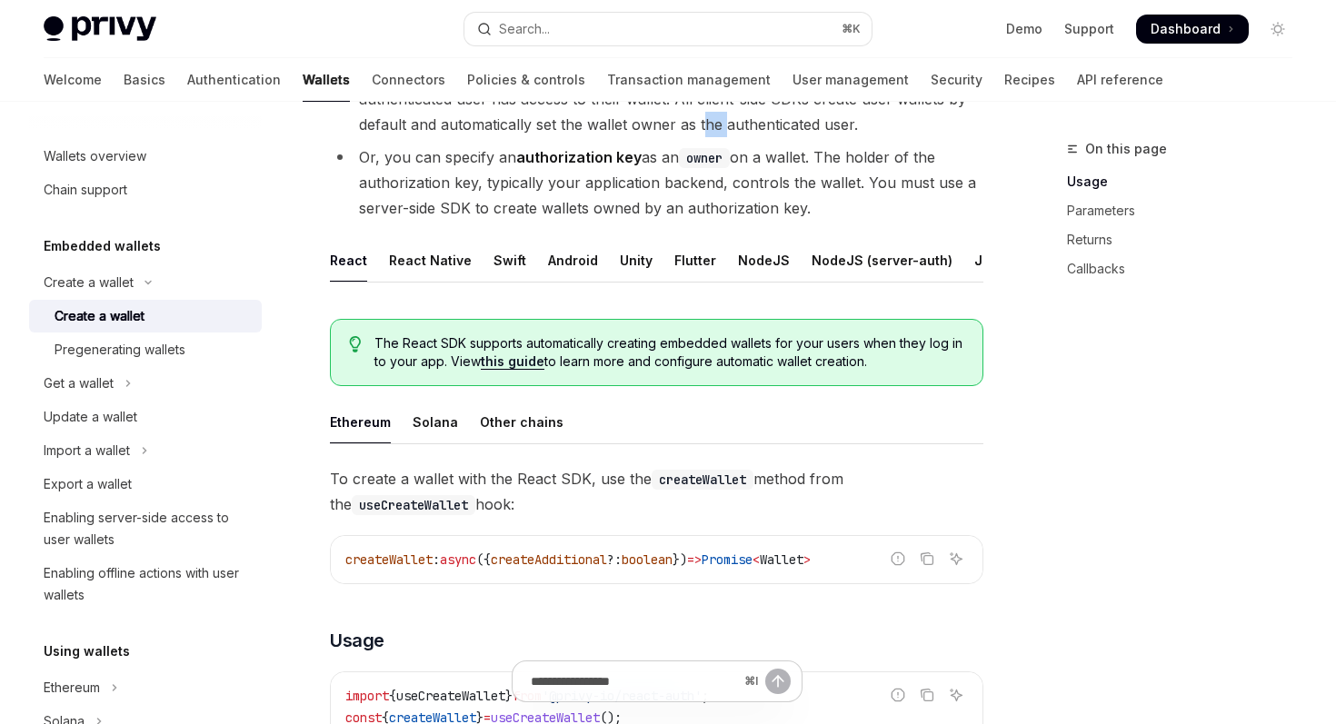
scroll to position [243, 0]
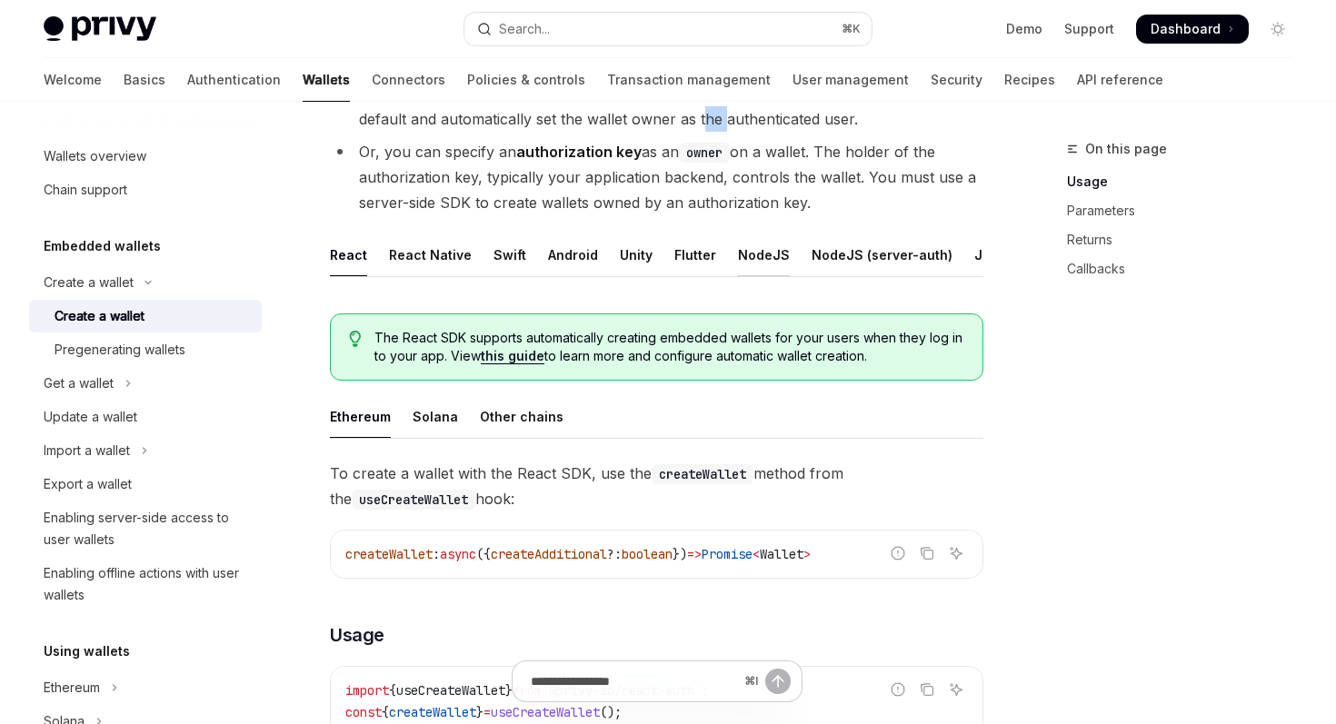
click at [754, 258] on div "NodeJS" at bounding box center [764, 255] width 52 height 43
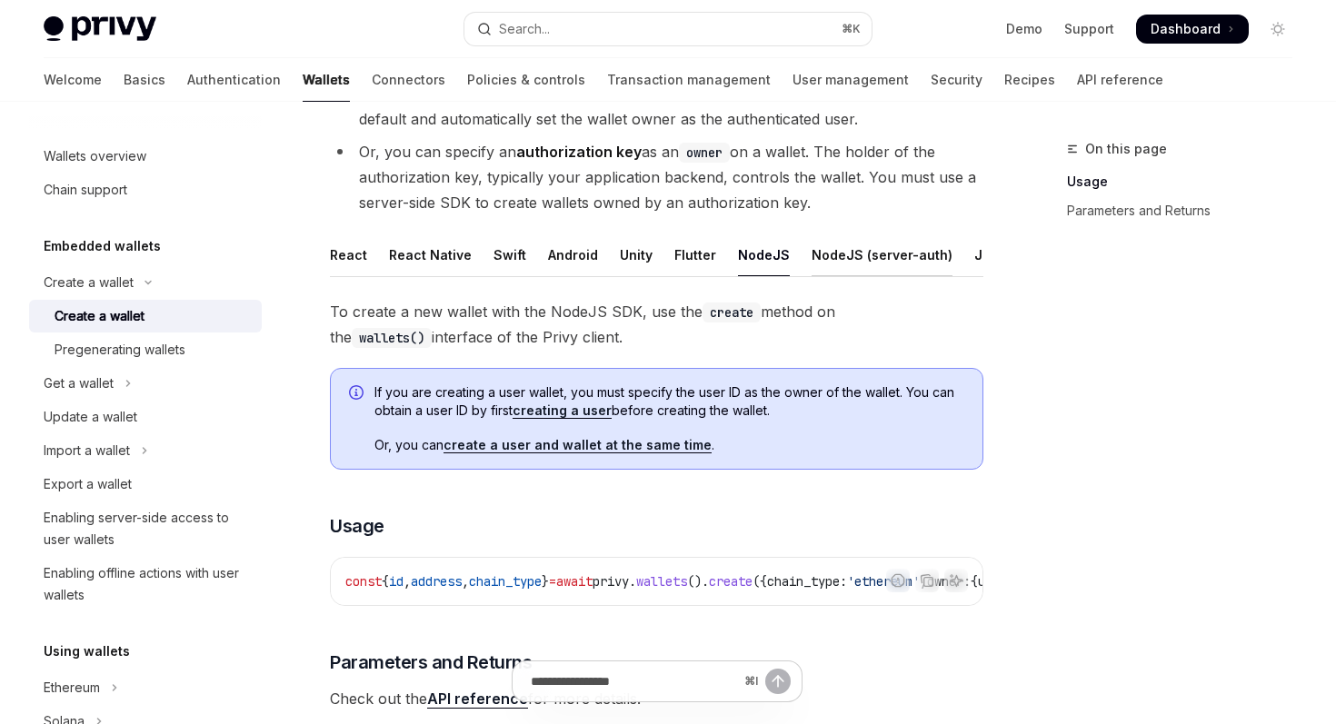
click at [831, 254] on div "NodeJS (server-auth)" at bounding box center [882, 255] width 141 height 43
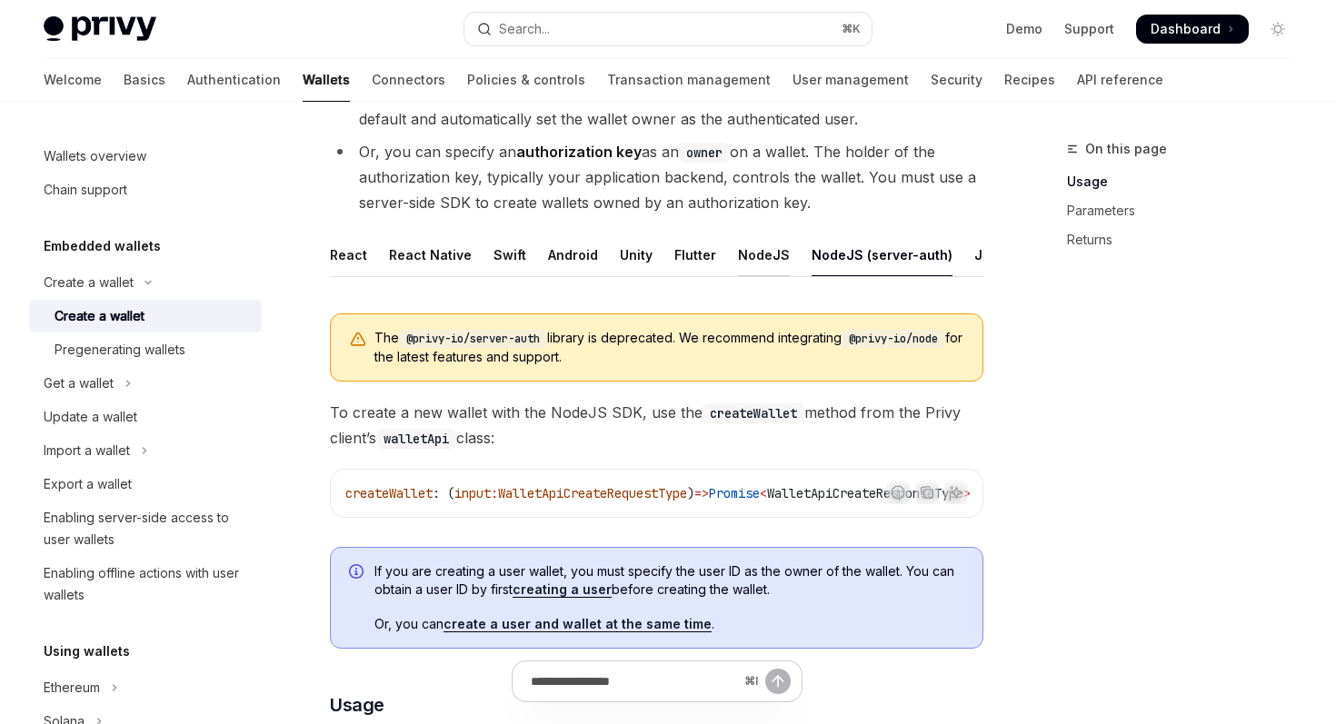
click at [738, 255] on div "NodeJS" at bounding box center [764, 255] width 52 height 43
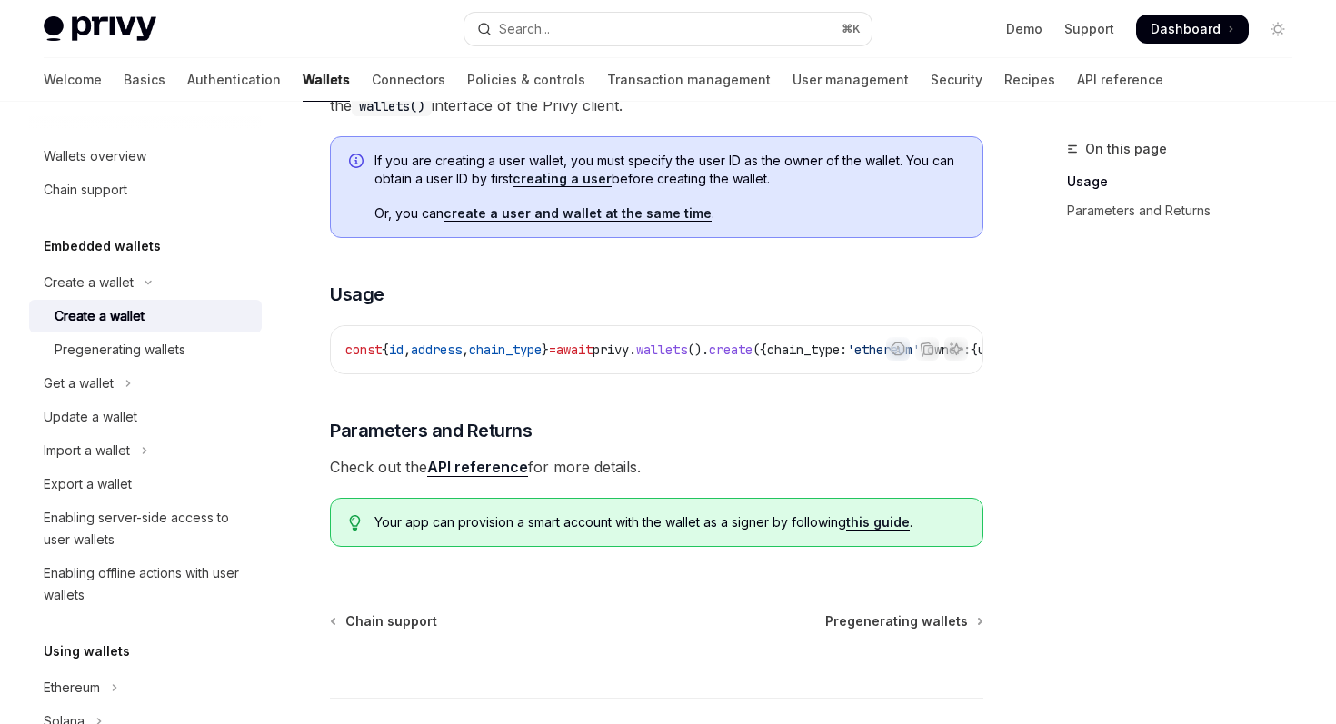
scroll to position [476, 0]
drag, startPoint x: 582, startPoint y: 364, endPoint x: 767, endPoint y: 409, distance: 190.9
click at [767, 409] on div "To create a new wallet with the NodeJS SDK, use the create method on the wallet…" at bounding box center [656, 312] width 653 height 494
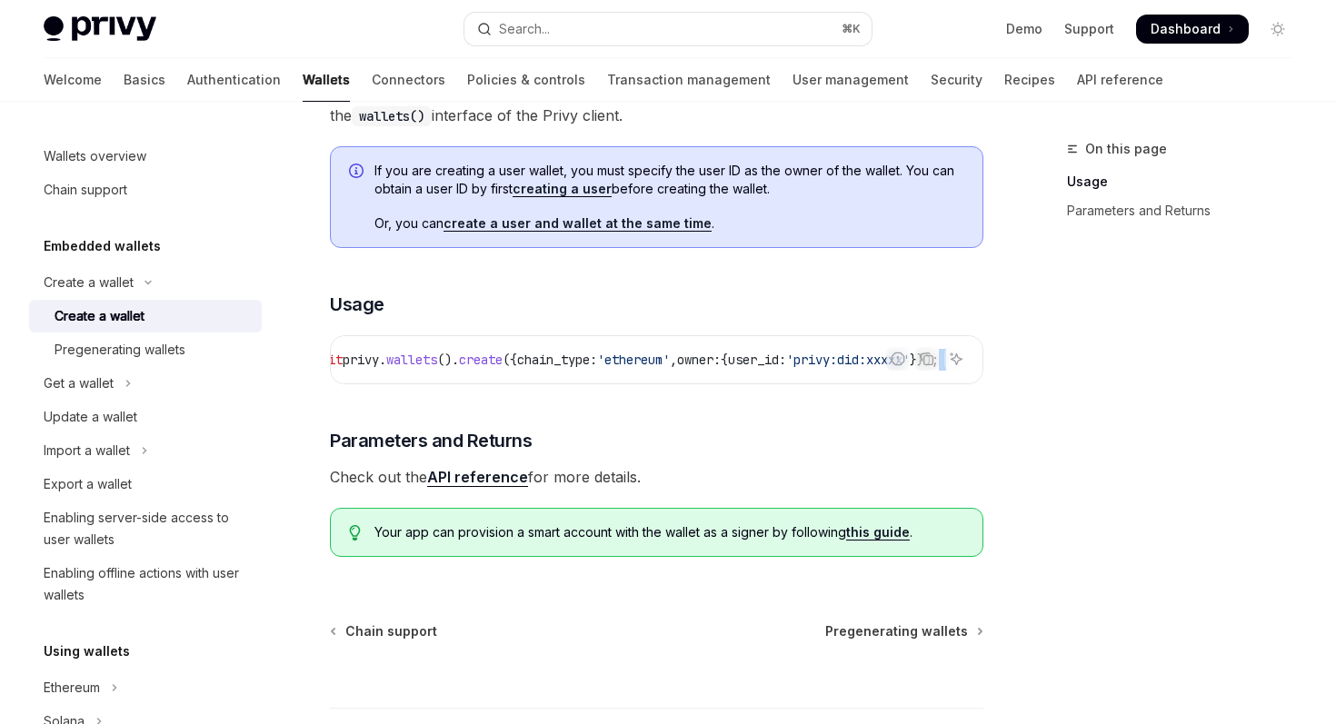
scroll to position [462, 0]
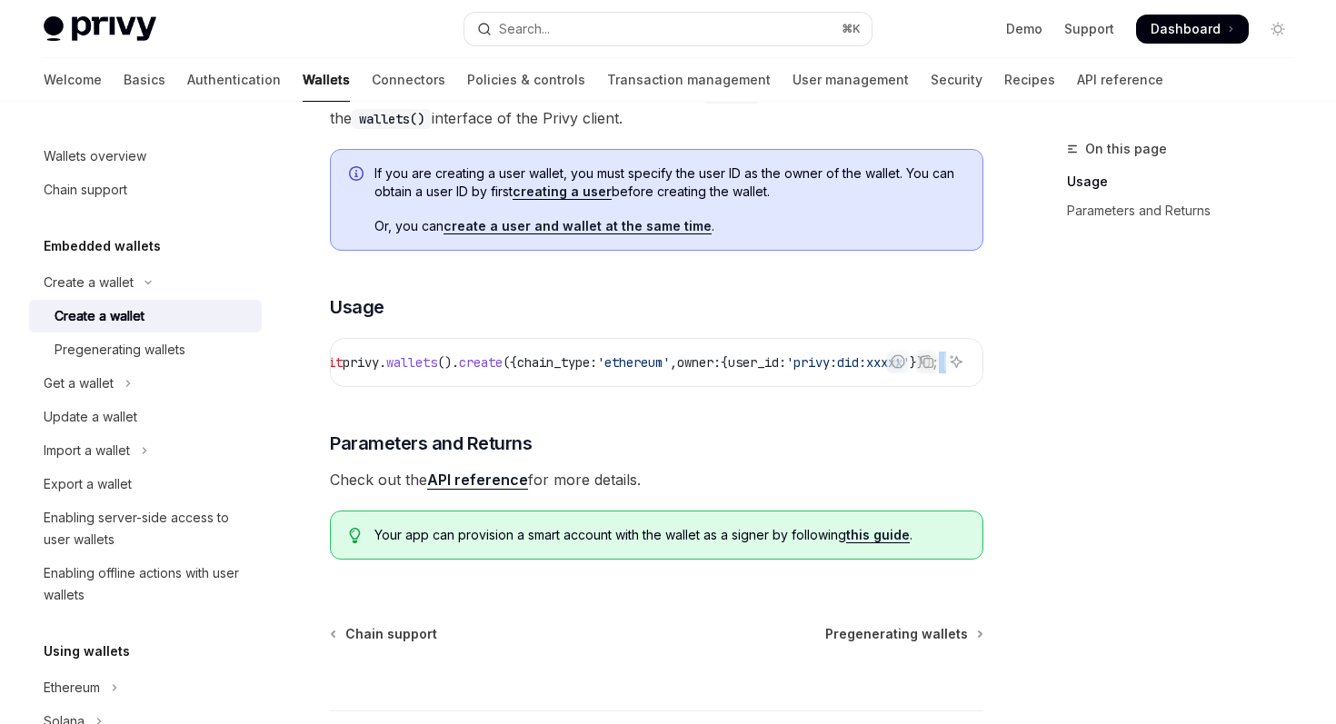
click at [1205, 17] on span at bounding box center [1192, 29] width 113 height 29
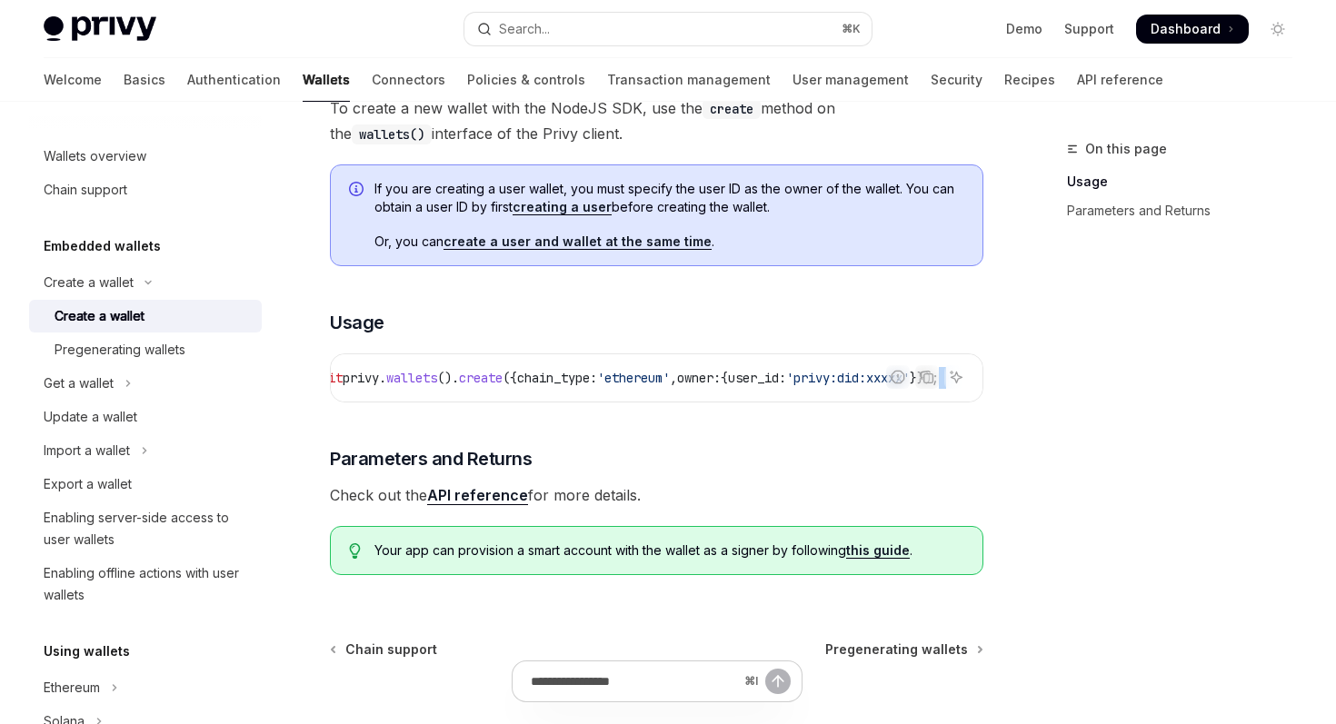
scroll to position [443, 0]
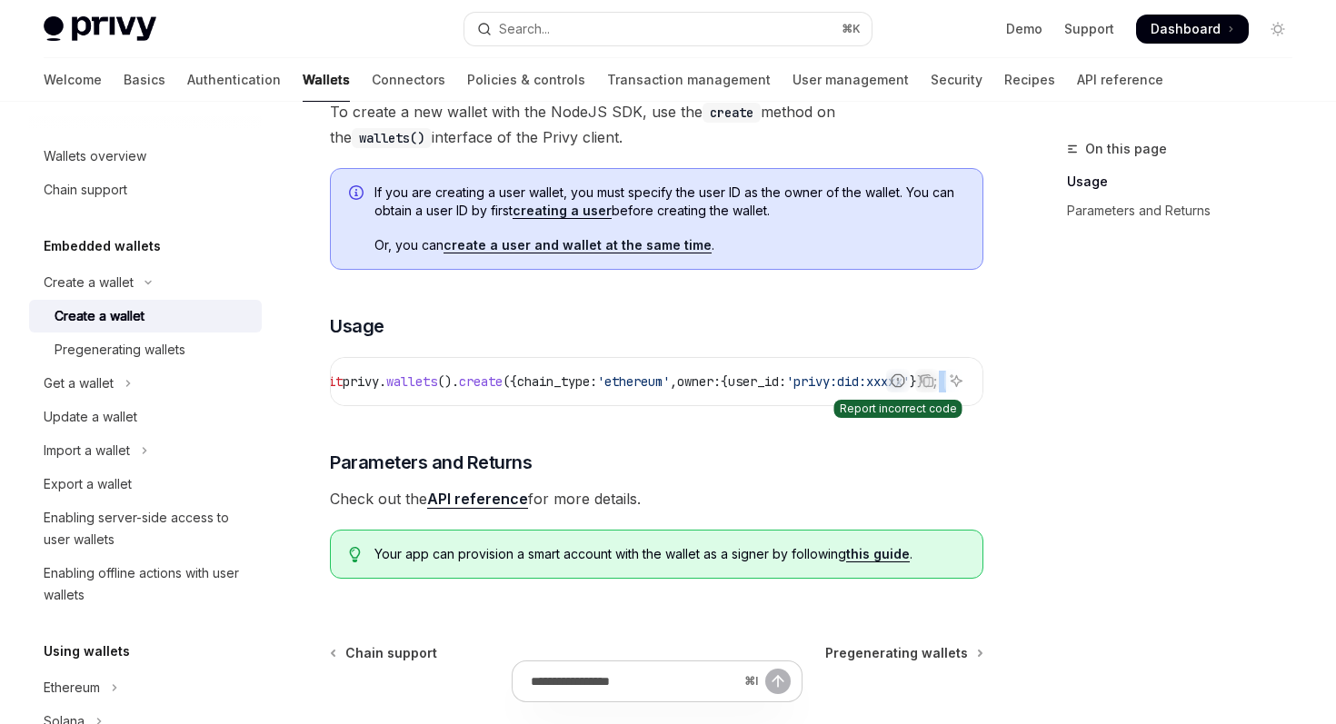
click at [900, 381] on icon "Report incorrect code" at bounding box center [898, 381] width 15 height 15
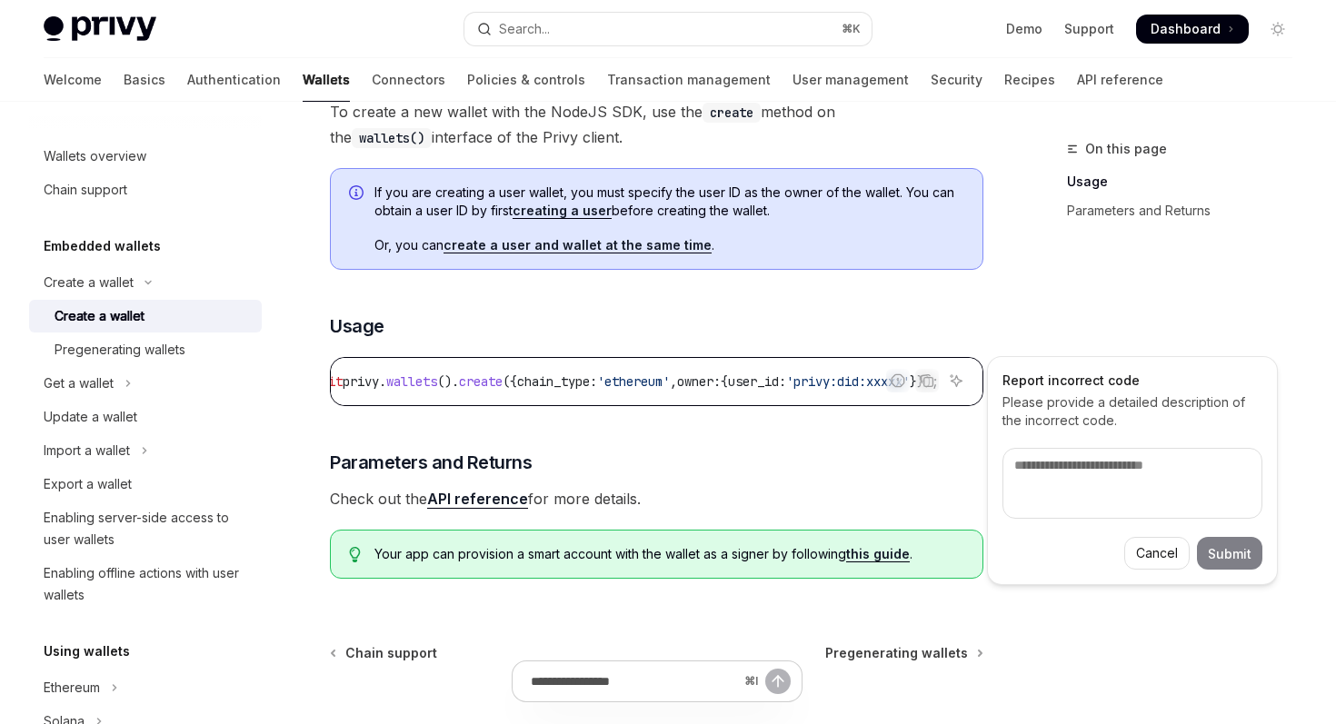
click at [915, 440] on div "To create a new wallet with the NodeJS SDK, use the create method on the wallet…" at bounding box center [656, 346] width 653 height 494
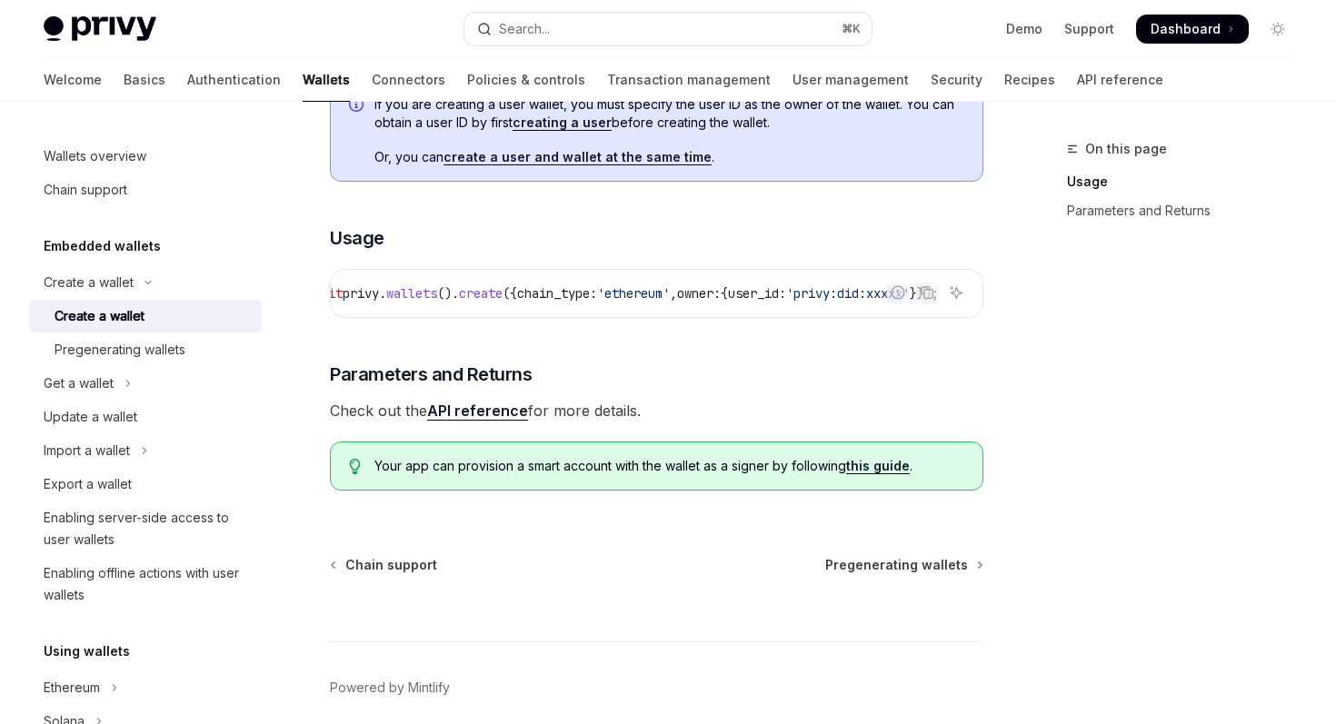
scroll to position [534, 0]
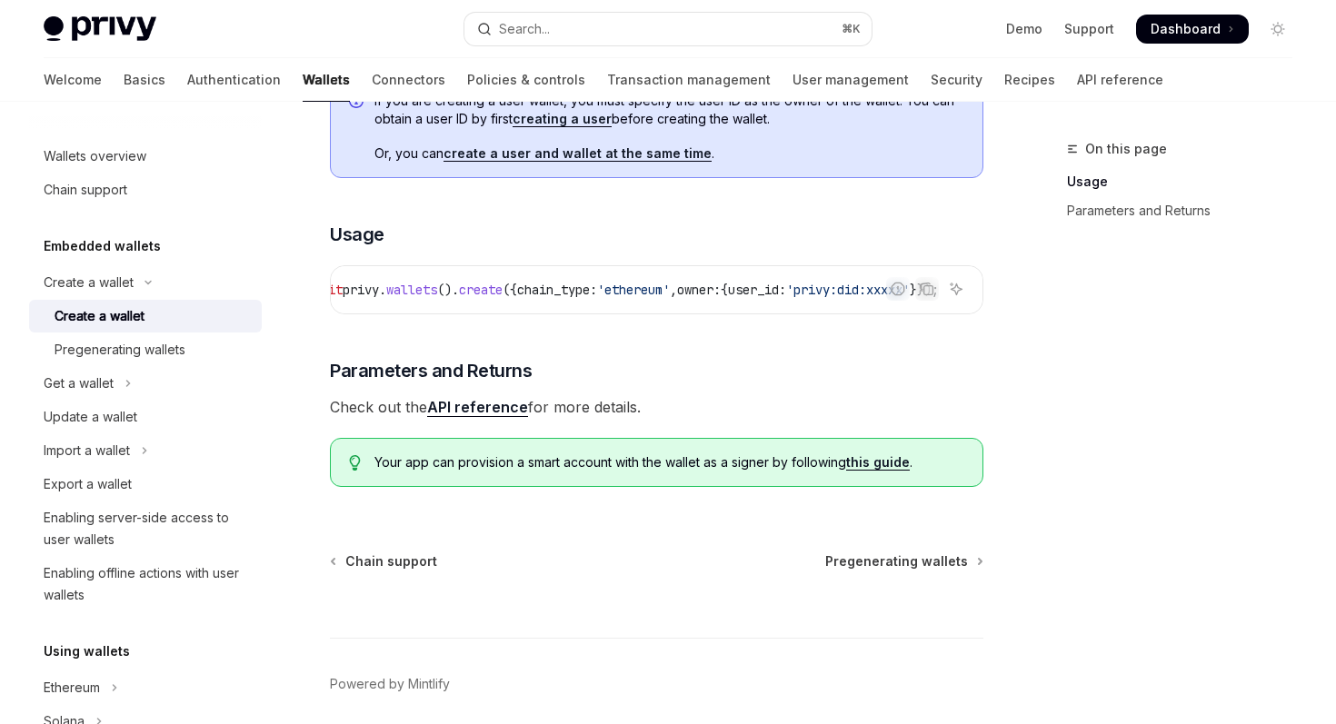
click at [894, 467] on link "this guide" at bounding box center [878, 462] width 64 height 16
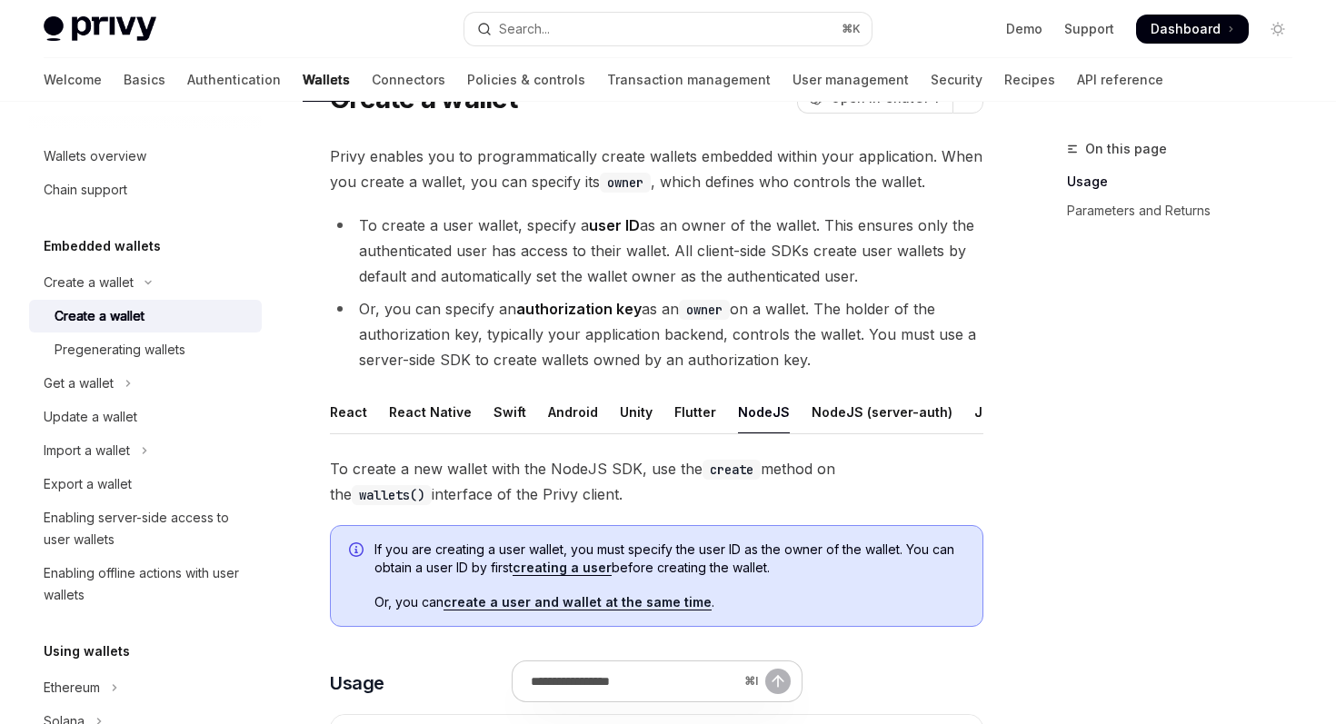
scroll to position [142, 0]
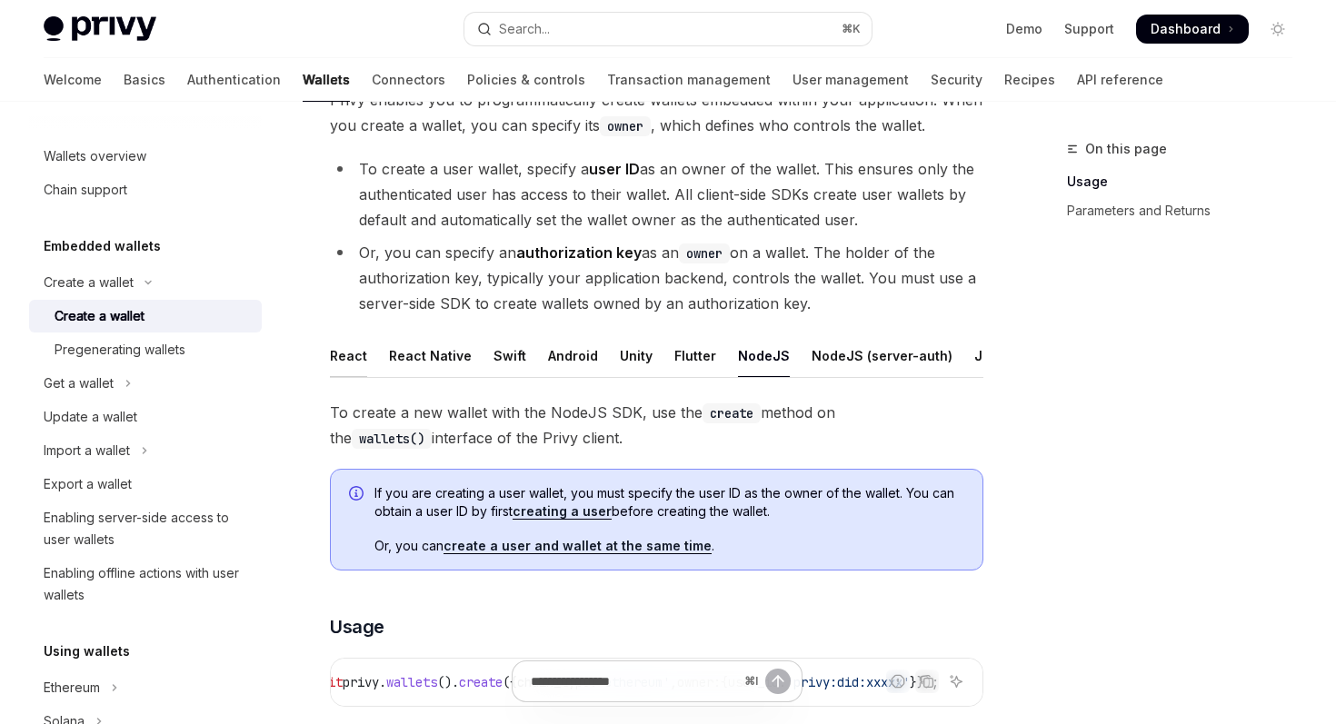
click at [348, 356] on div "React" at bounding box center [348, 355] width 37 height 43
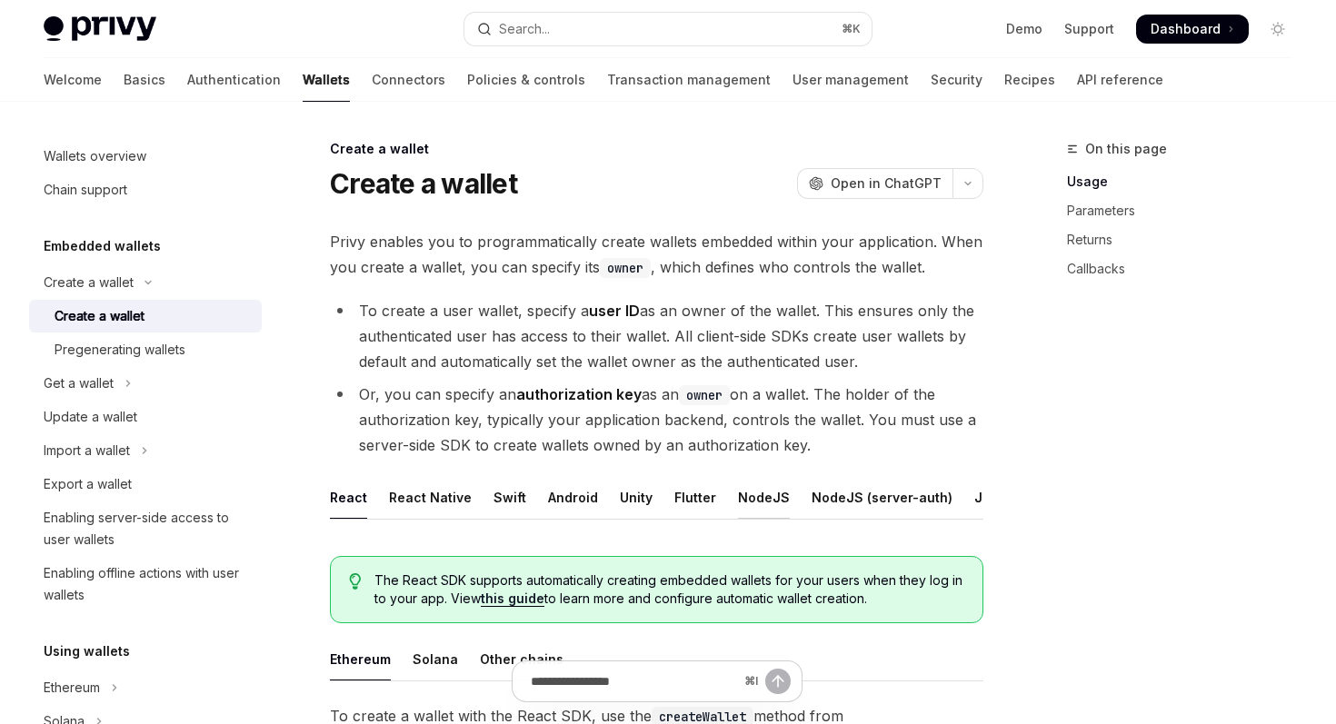
click at [745, 497] on div "NodeJS" at bounding box center [764, 497] width 52 height 43
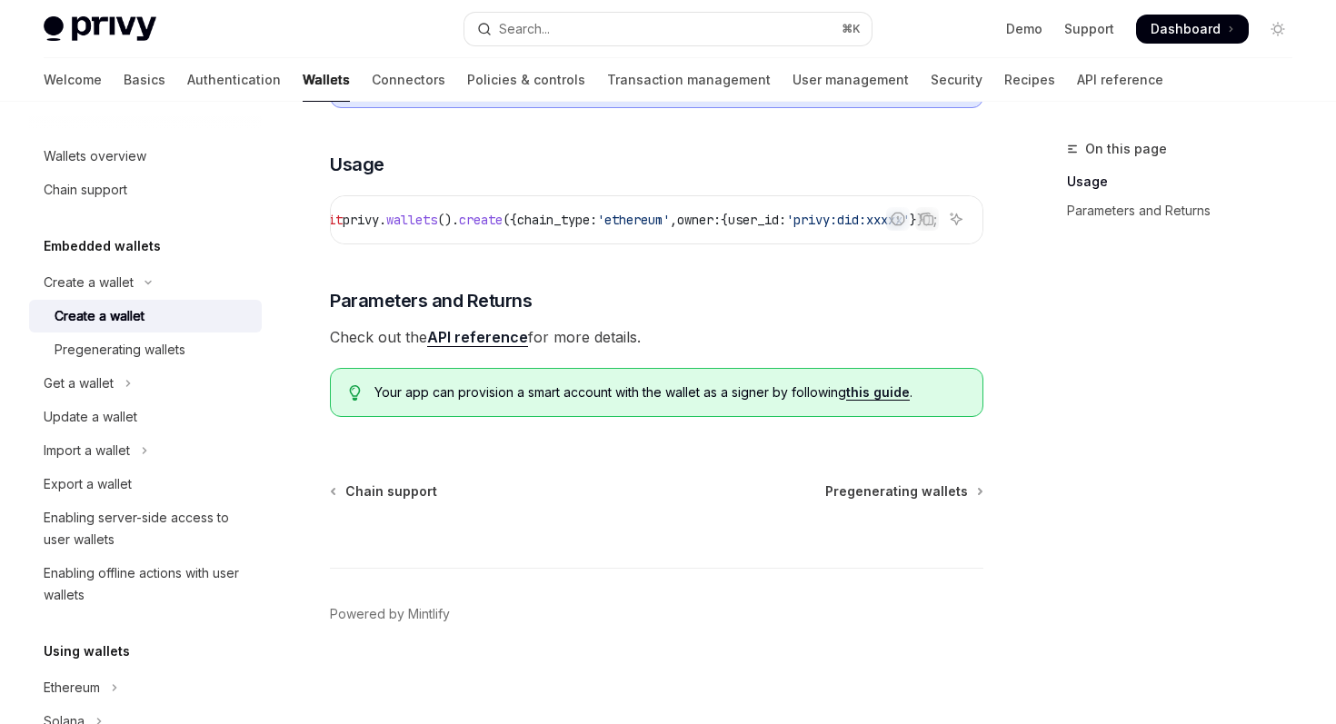
scroll to position [0, 368]
click at [890, 314] on h3 "​ Parameters and Returns" at bounding box center [656, 300] width 653 height 25
click at [687, 226] on span "owner:" at bounding box center [699, 220] width 44 height 16
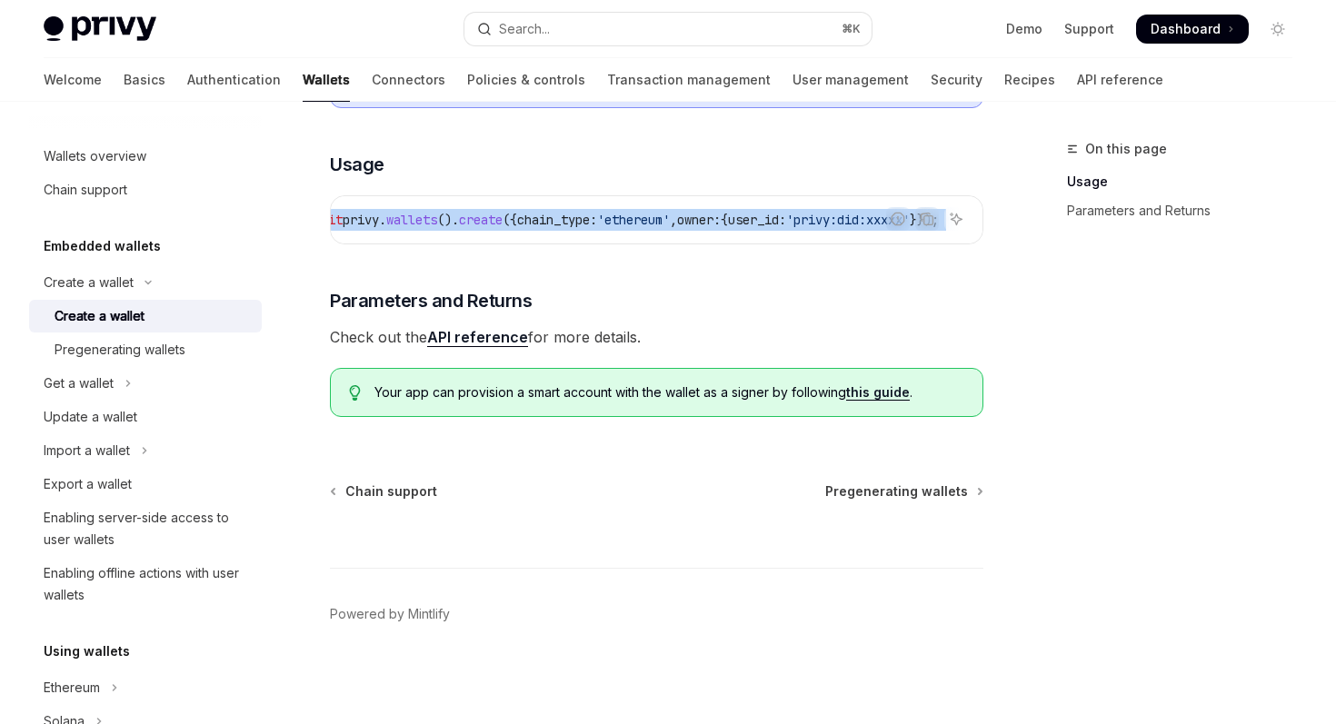
copy code "const { id , address , chain_type } = await privy . wallets (). create ({ chain…"
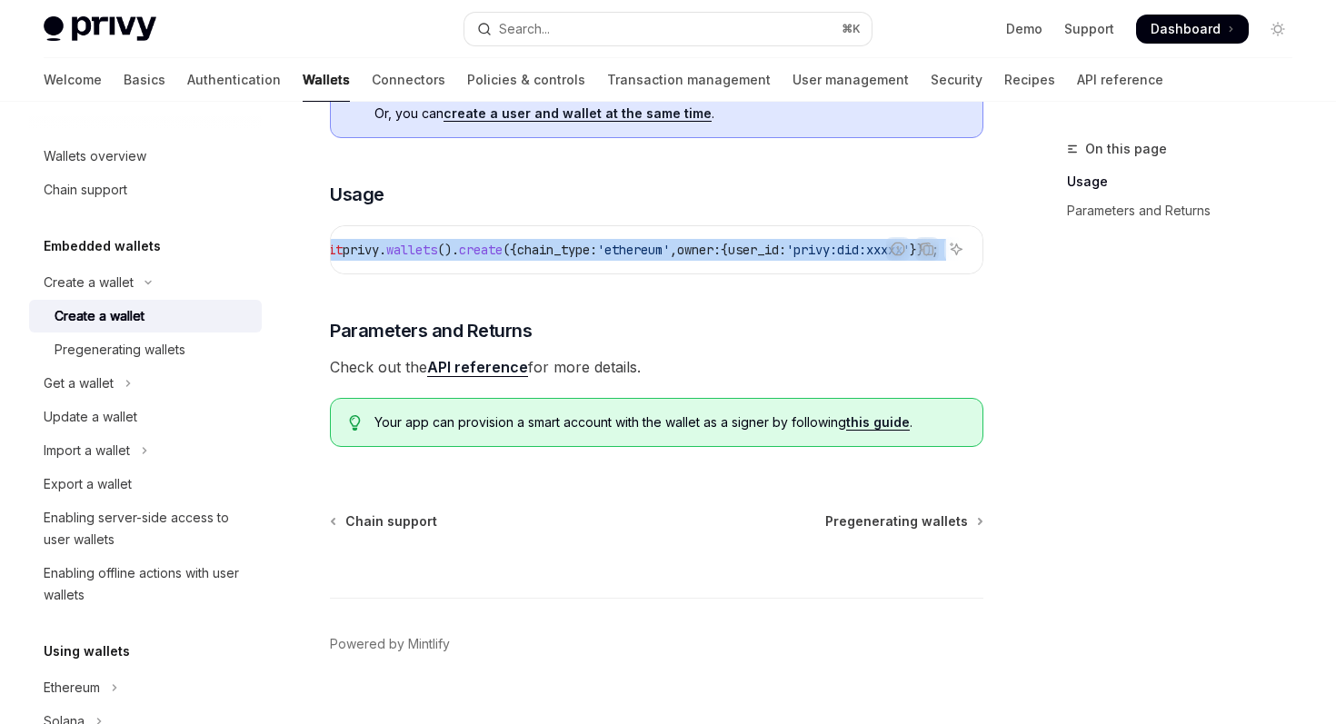
scroll to position [562, 0]
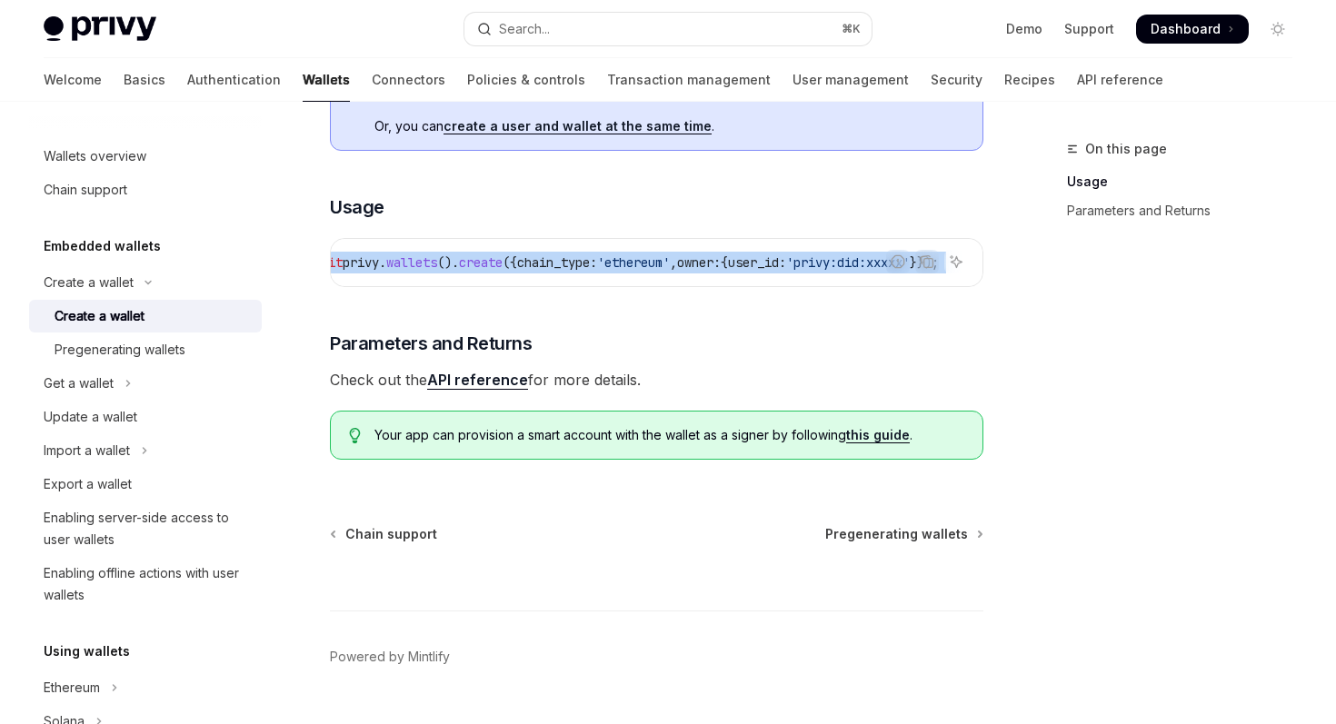
click at [568, 314] on div "To create a new wallet with the NodeJS SDK, use the create method on the wallet…" at bounding box center [656, 227] width 653 height 494
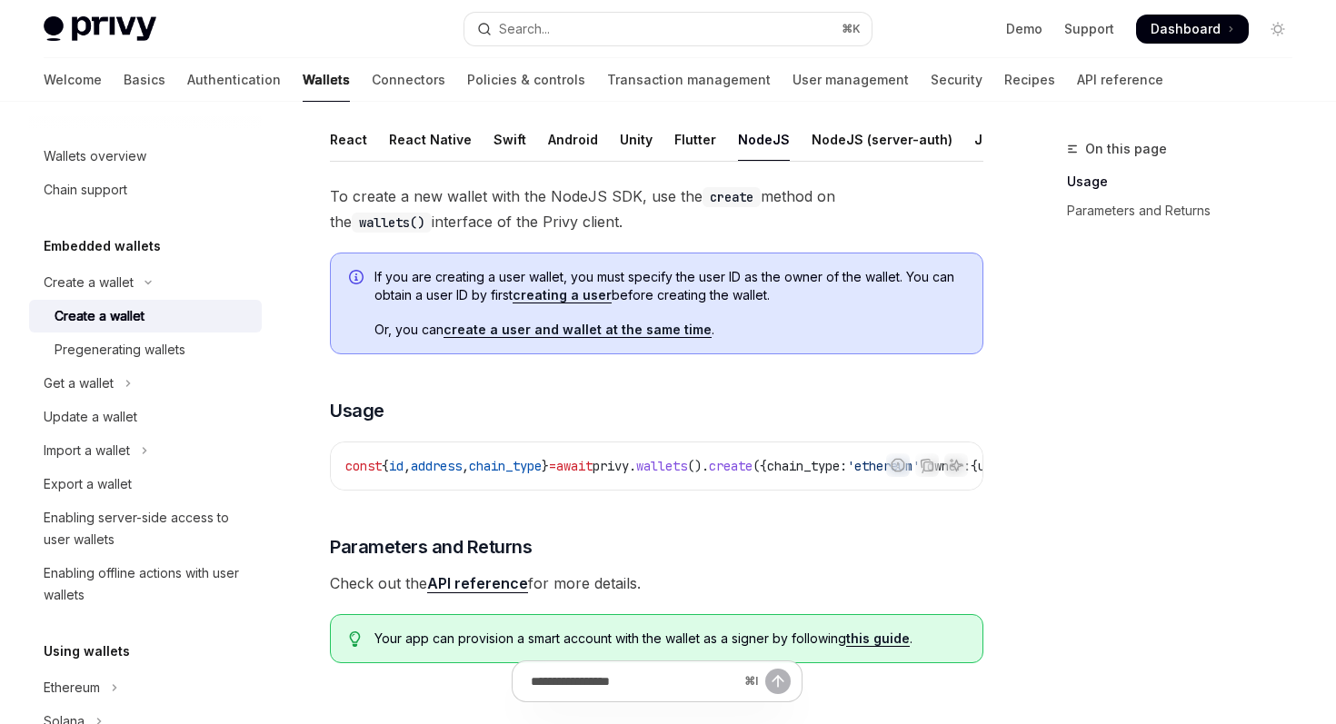
scroll to position [356, 0]
click at [547, 330] on link "create a user and wallet at the same time" at bounding box center [577, 332] width 268 height 16
type textarea "*"
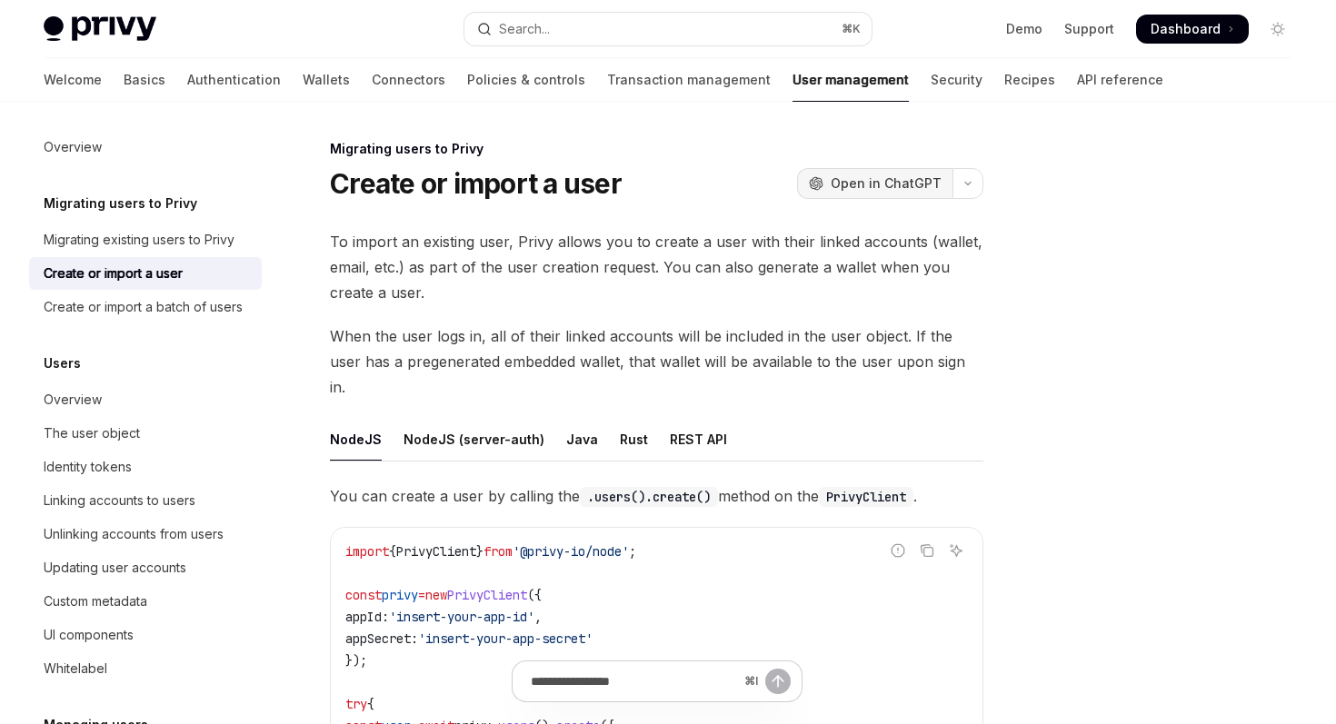
click at [871, 194] on button "OpenAI Open in ChatGPT" at bounding box center [874, 183] width 155 height 31
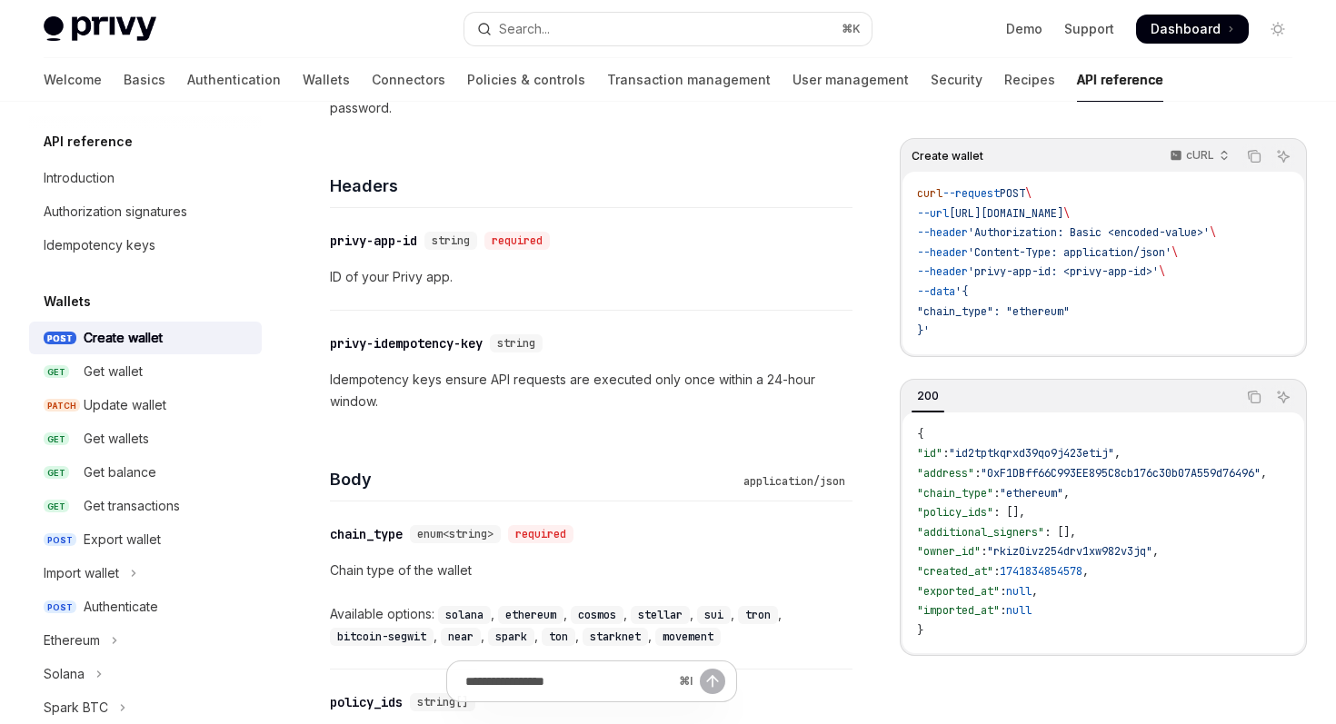
scroll to position [397, 0]
